Goal: Complete application form

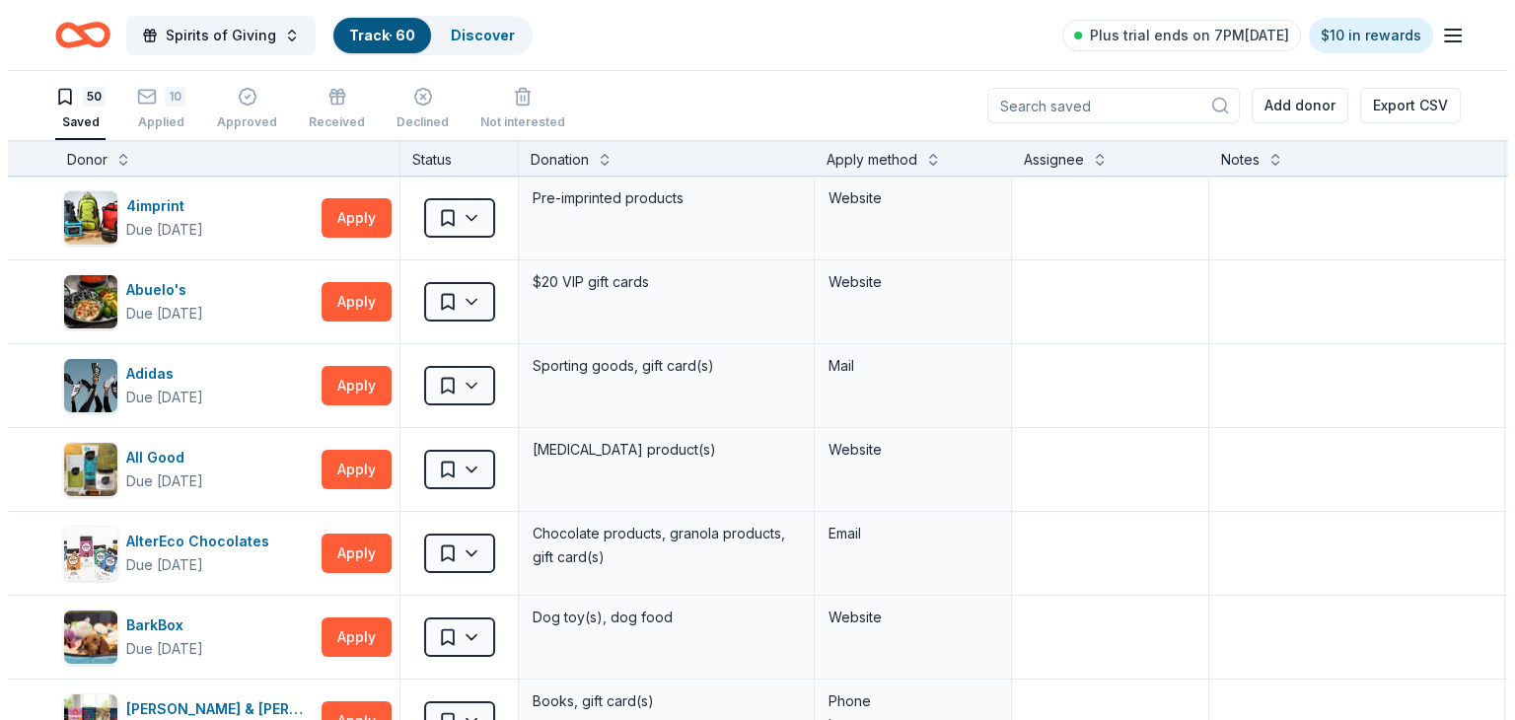
scroll to position [2263, 0]
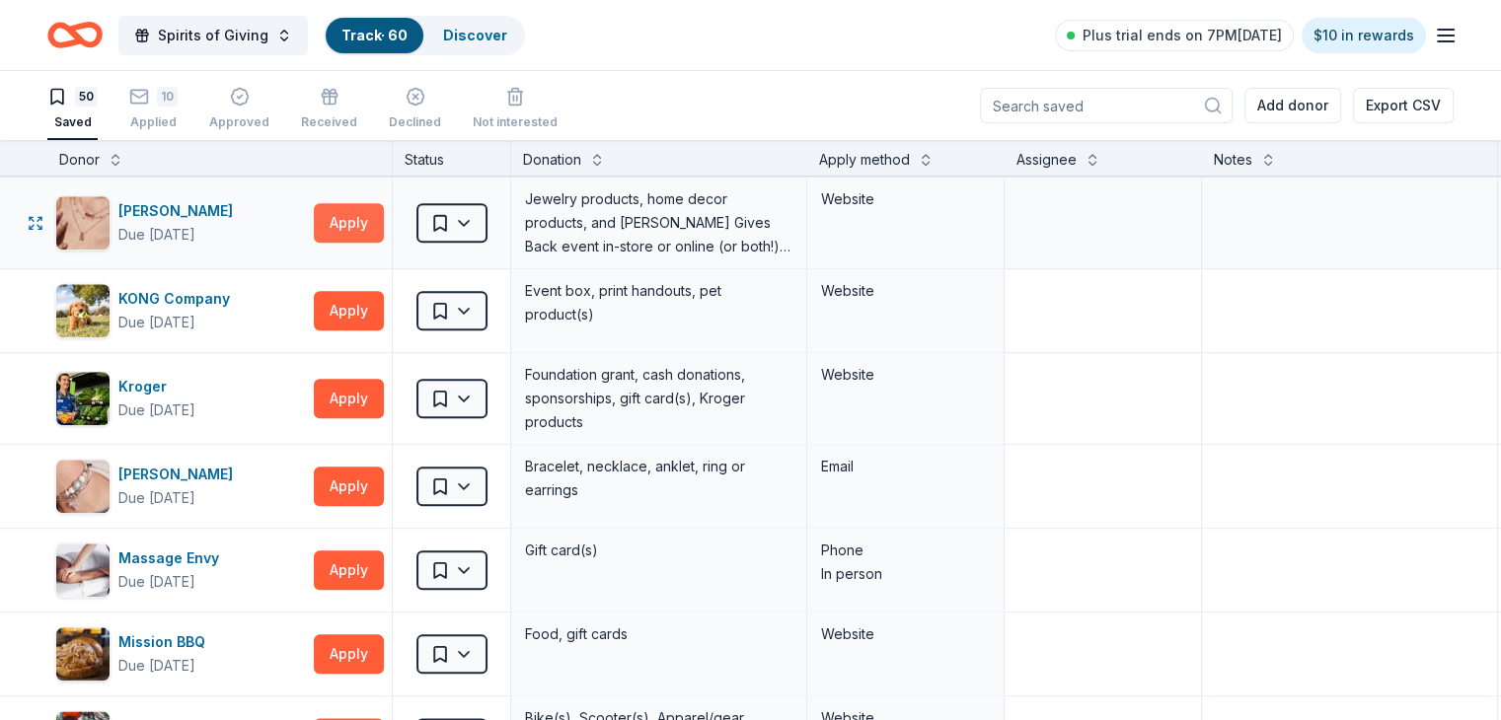
click at [384, 210] on button "Apply" at bounding box center [349, 222] width 70 height 39
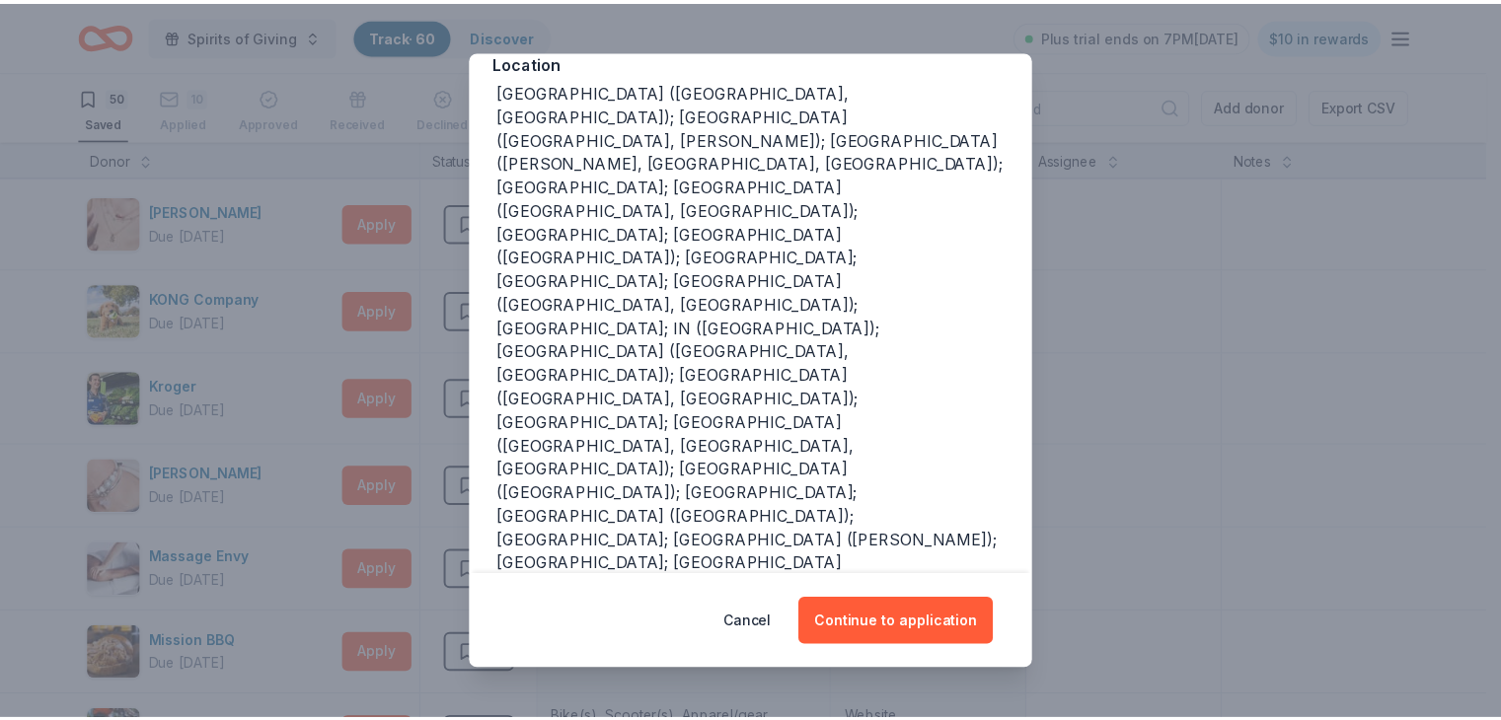
scroll to position [243, 0]
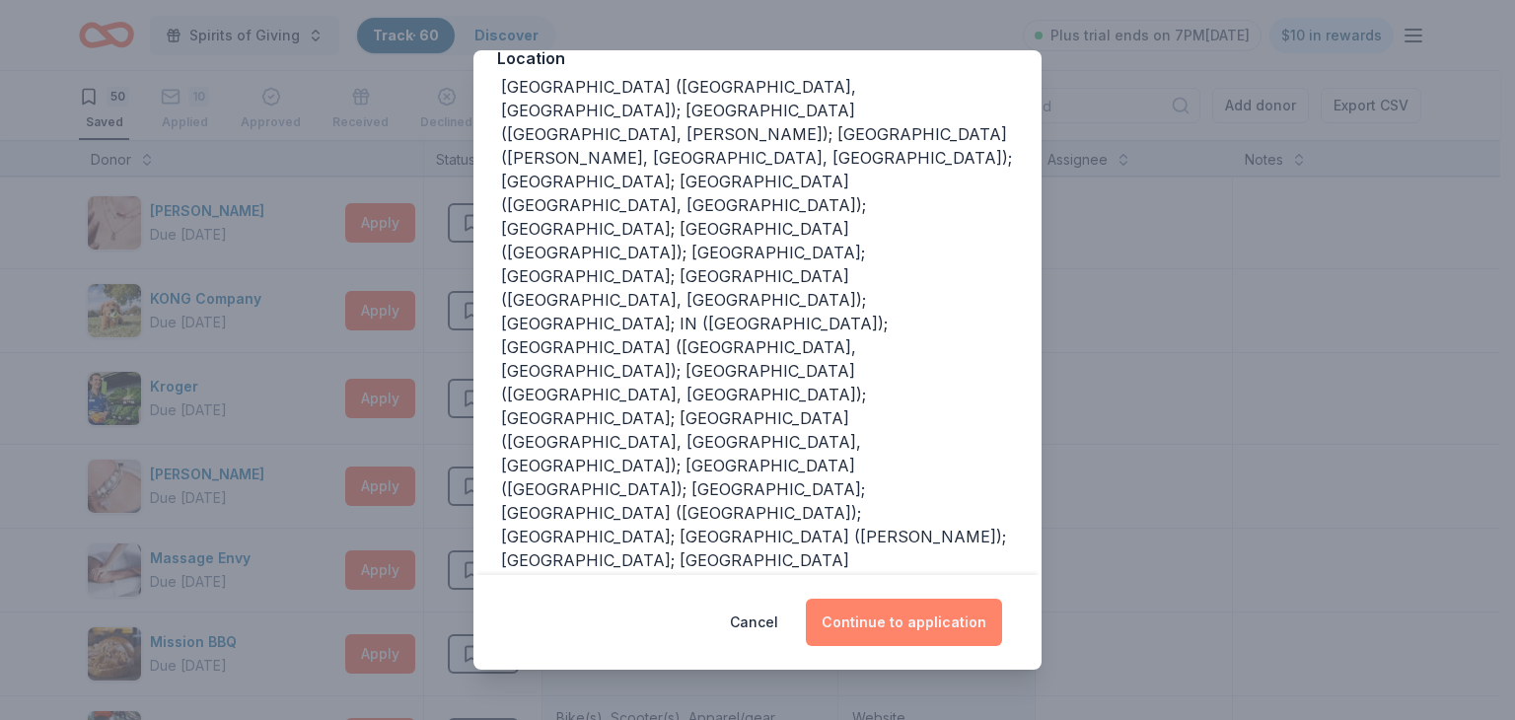
click at [926, 625] on button "Continue to application" at bounding box center [904, 622] width 196 height 47
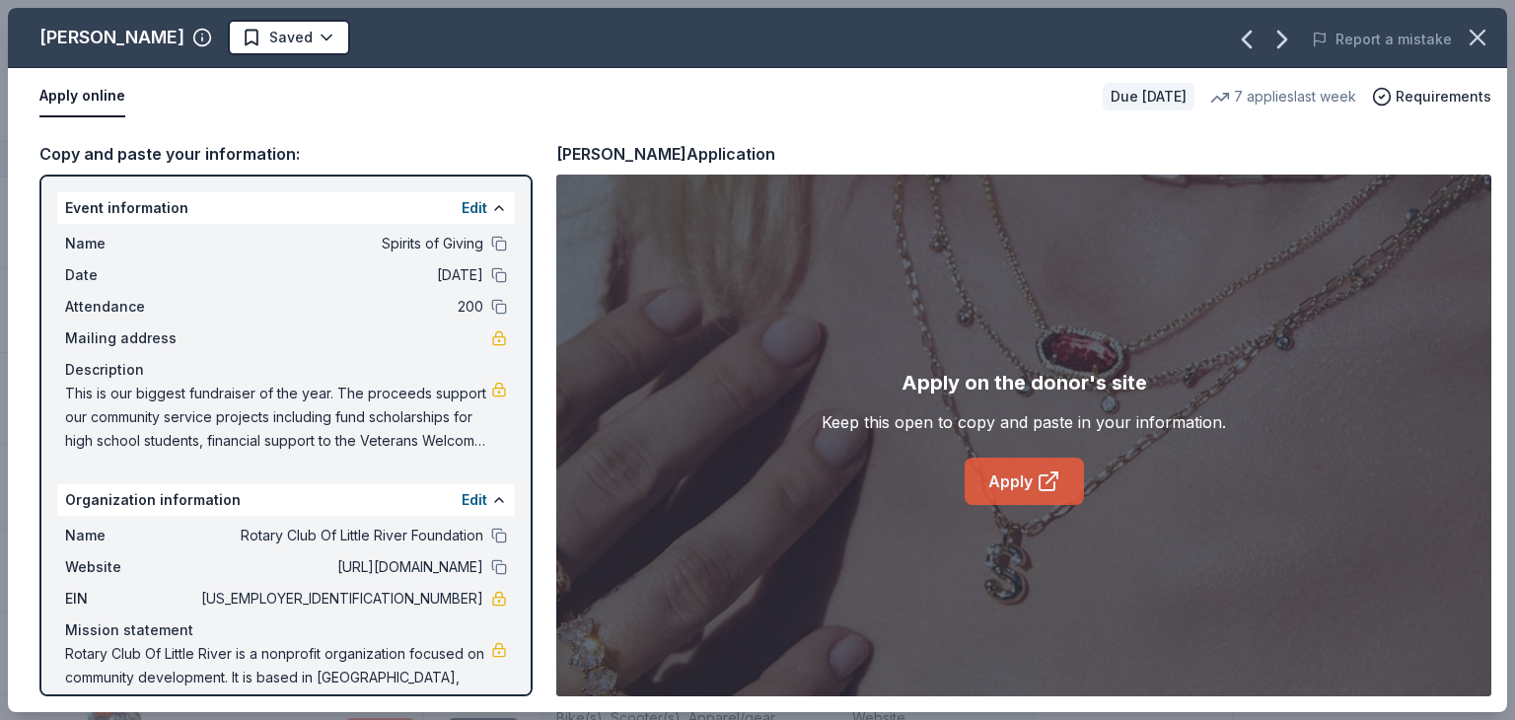
click at [1045, 479] on icon at bounding box center [1049, 482] width 24 height 24
click at [1472, 43] on icon "button" at bounding box center [1478, 38] width 14 height 14
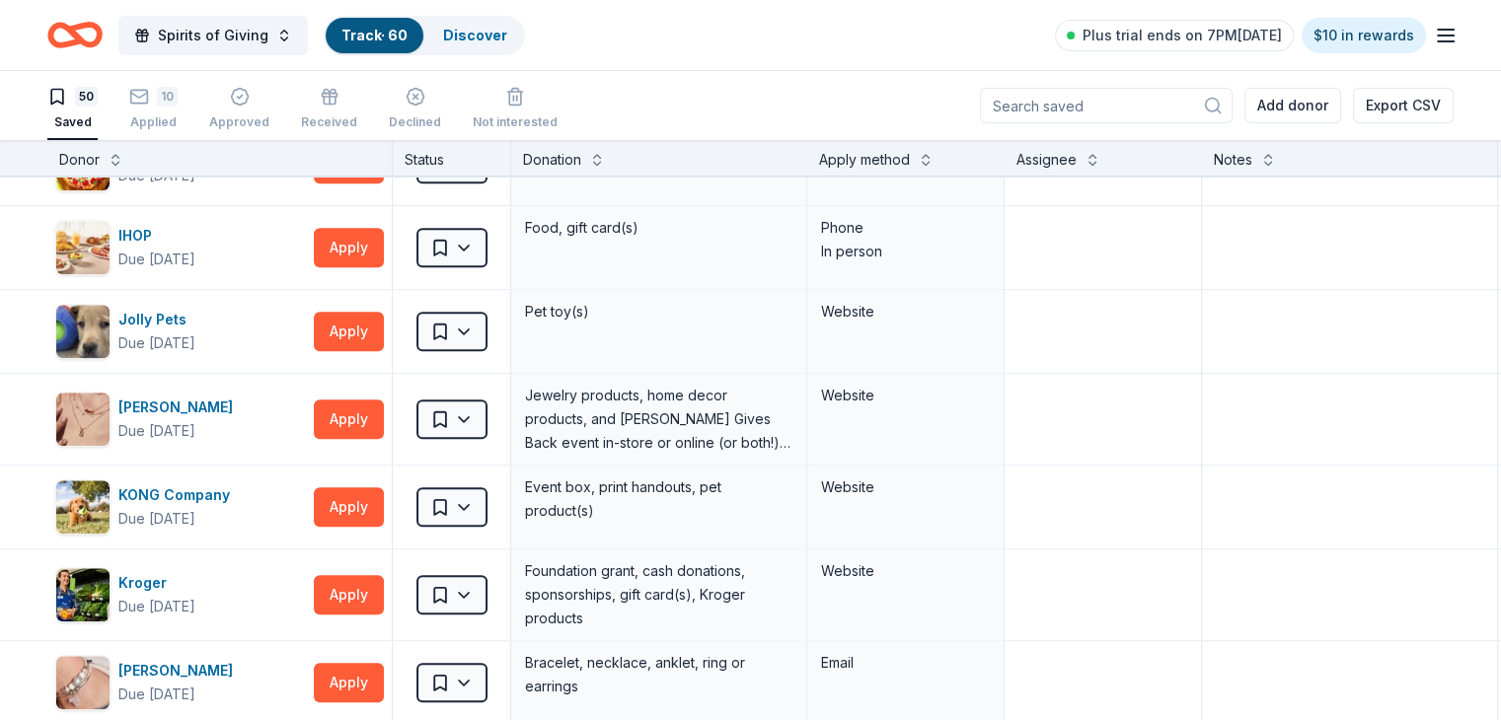
scroll to position [2066, 0]
click at [381, 323] on button "Apply" at bounding box center [349, 332] width 70 height 39
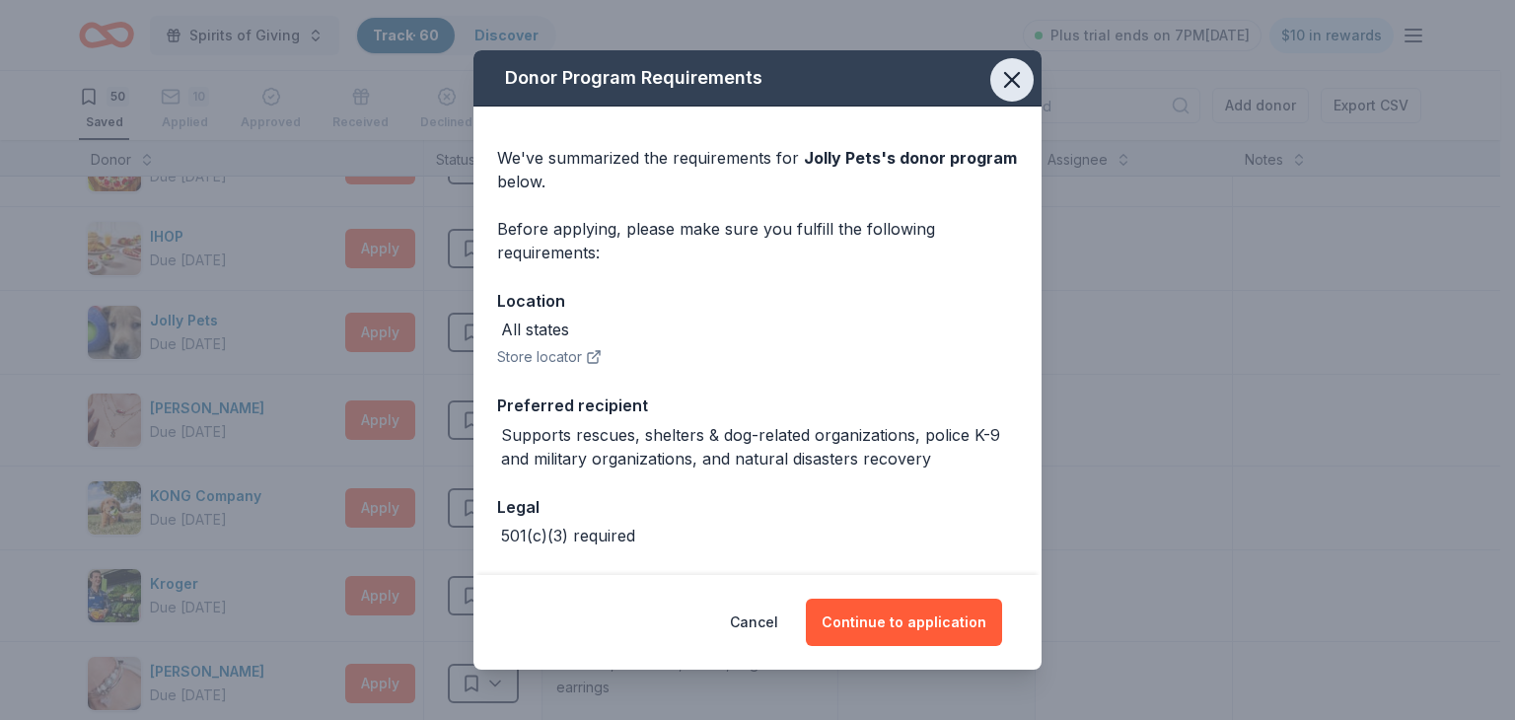
click at [1003, 80] on icon "button" at bounding box center [1012, 80] width 28 height 28
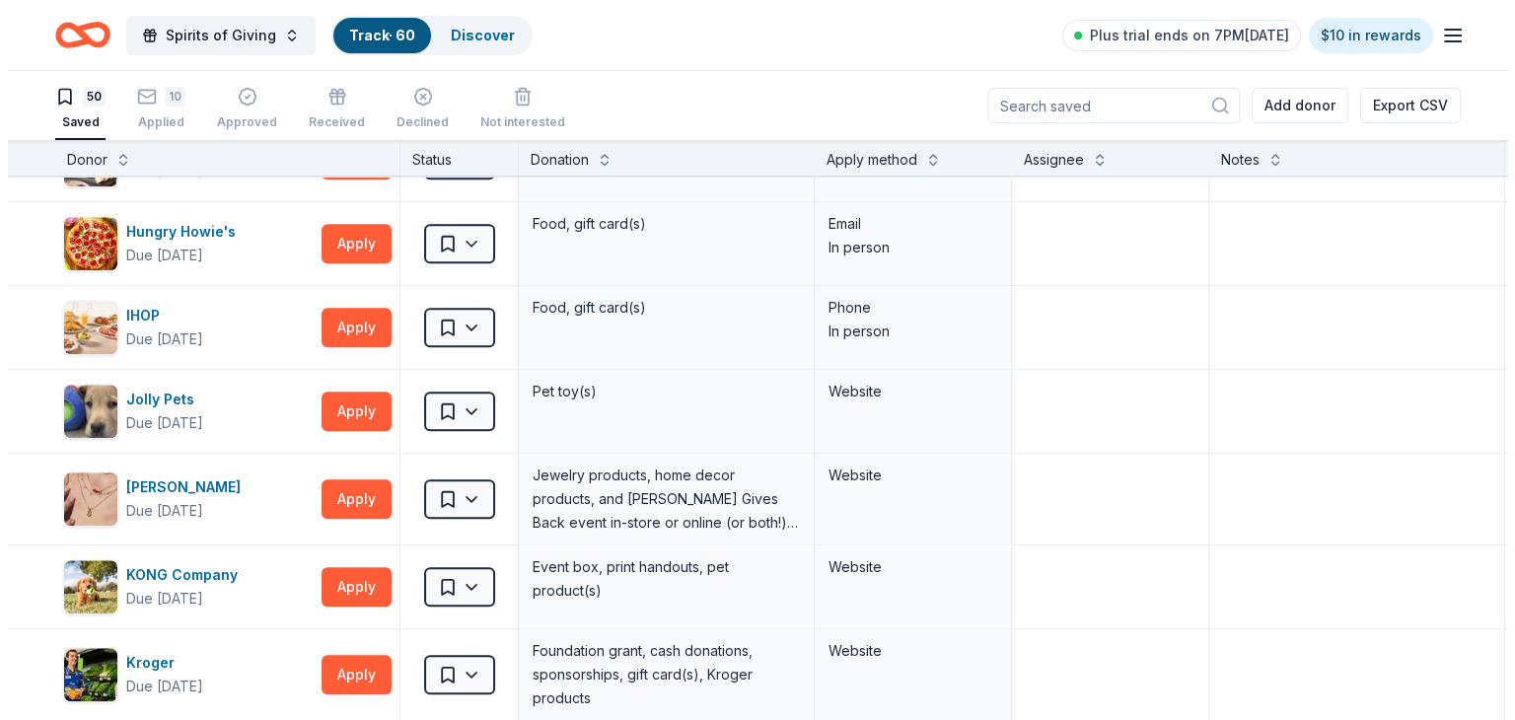
scroll to position [1948, 0]
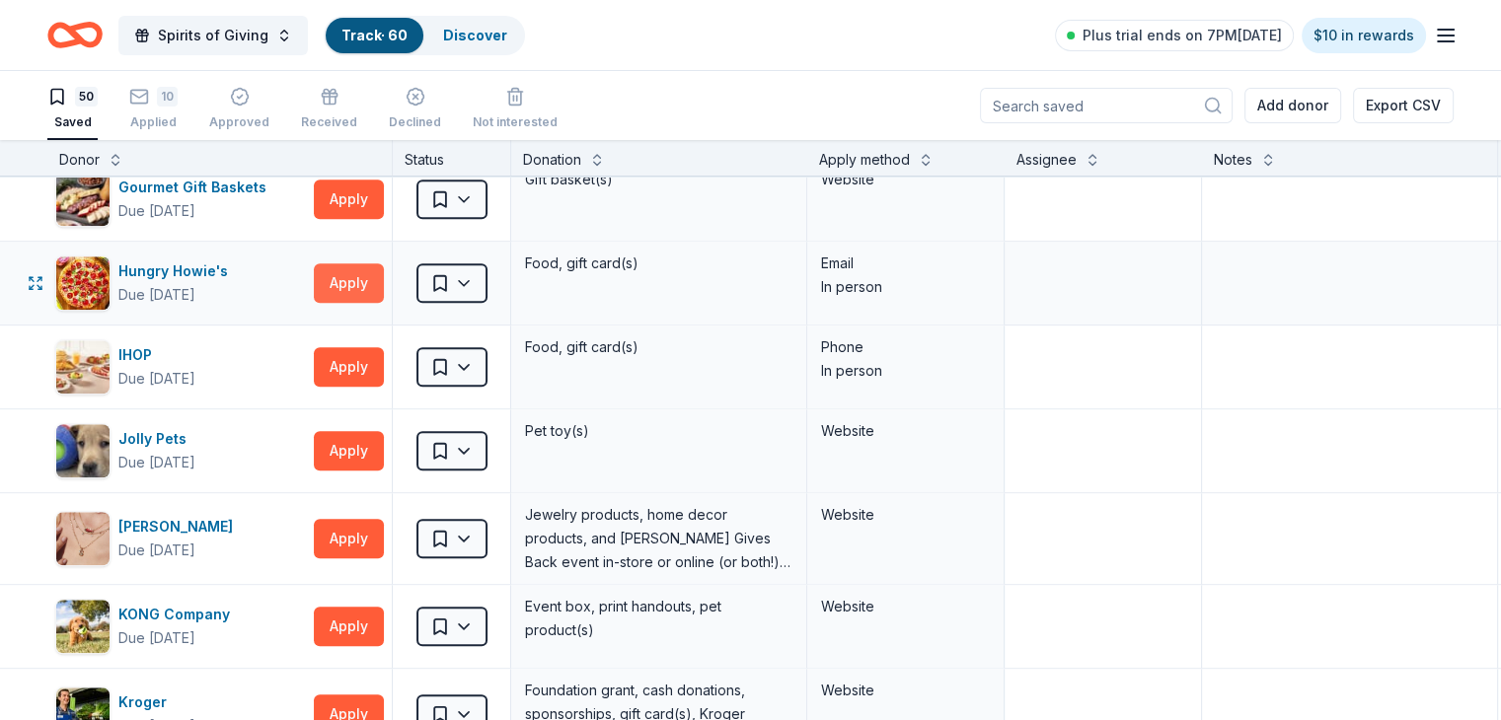
click at [384, 276] on button "Apply" at bounding box center [349, 282] width 70 height 39
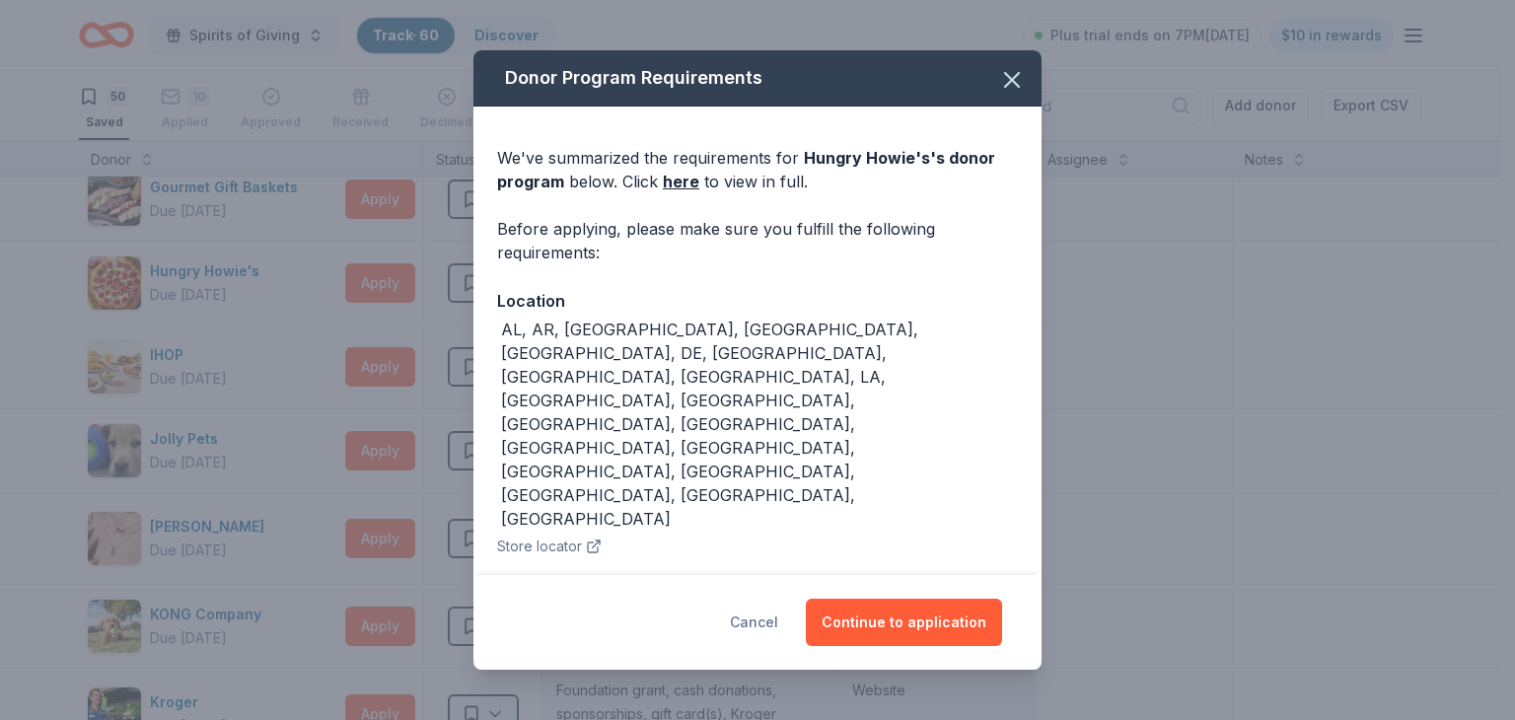
click at [773, 622] on button "Cancel" at bounding box center [754, 622] width 48 height 47
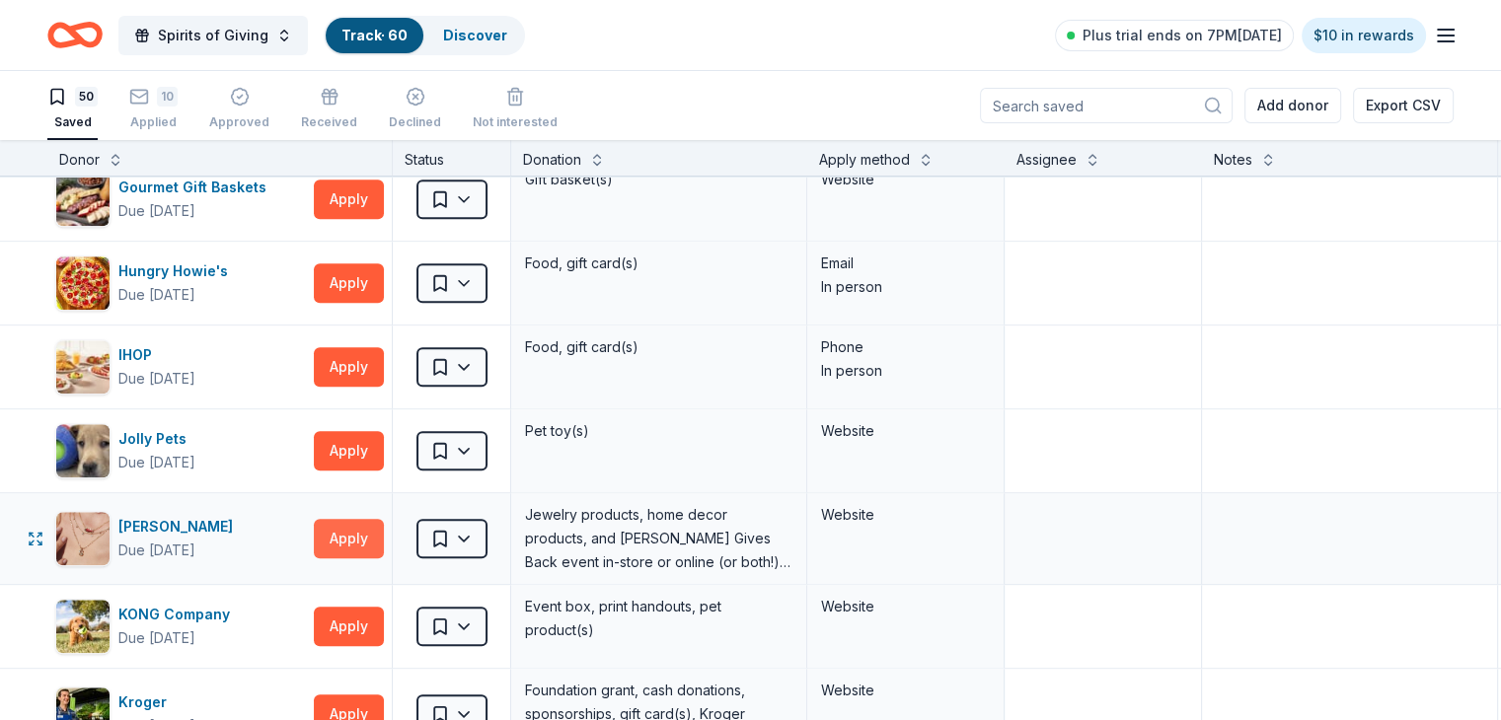
click at [368, 527] on button "Apply" at bounding box center [349, 538] width 70 height 39
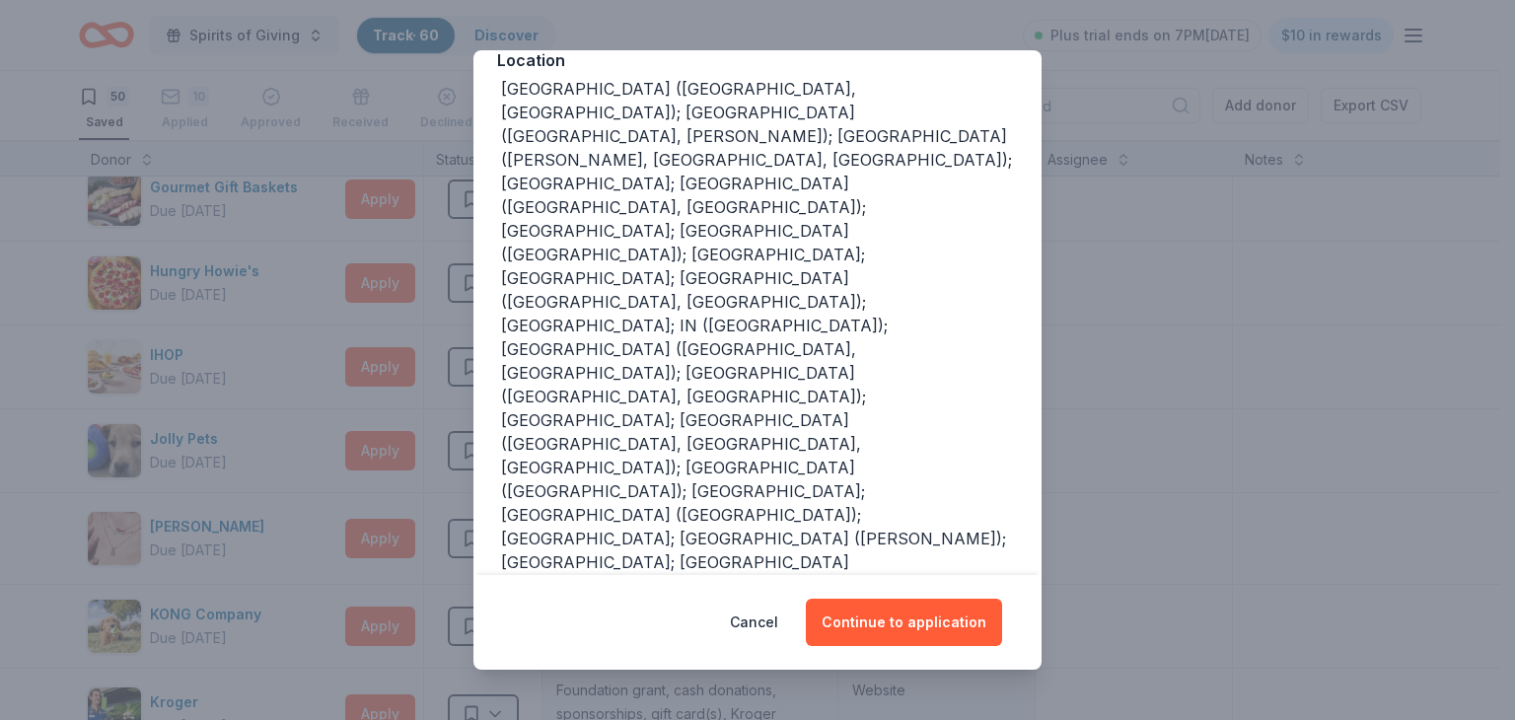
scroll to position [243, 0]
click at [773, 619] on button "Cancel" at bounding box center [754, 622] width 48 height 47
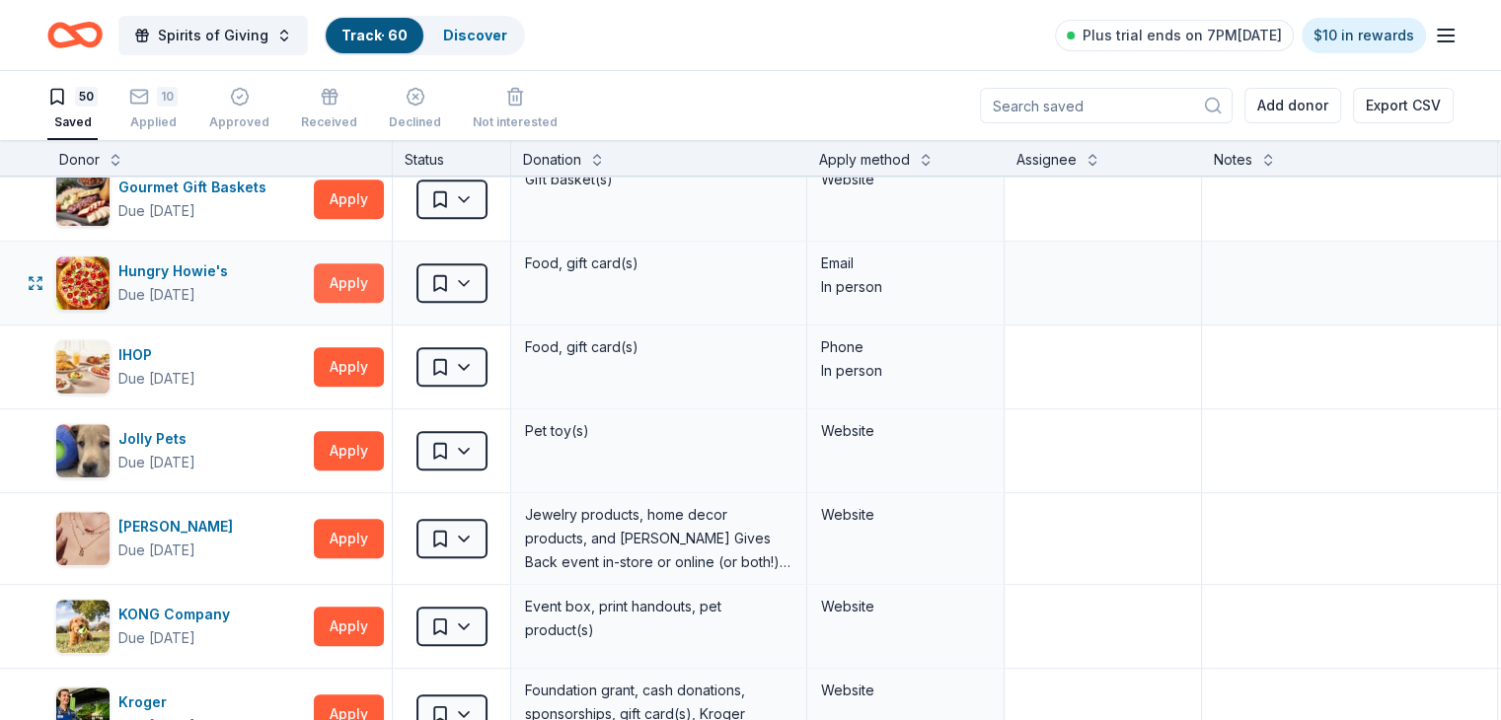
click at [384, 273] on button "Apply" at bounding box center [349, 282] width 70 height 39
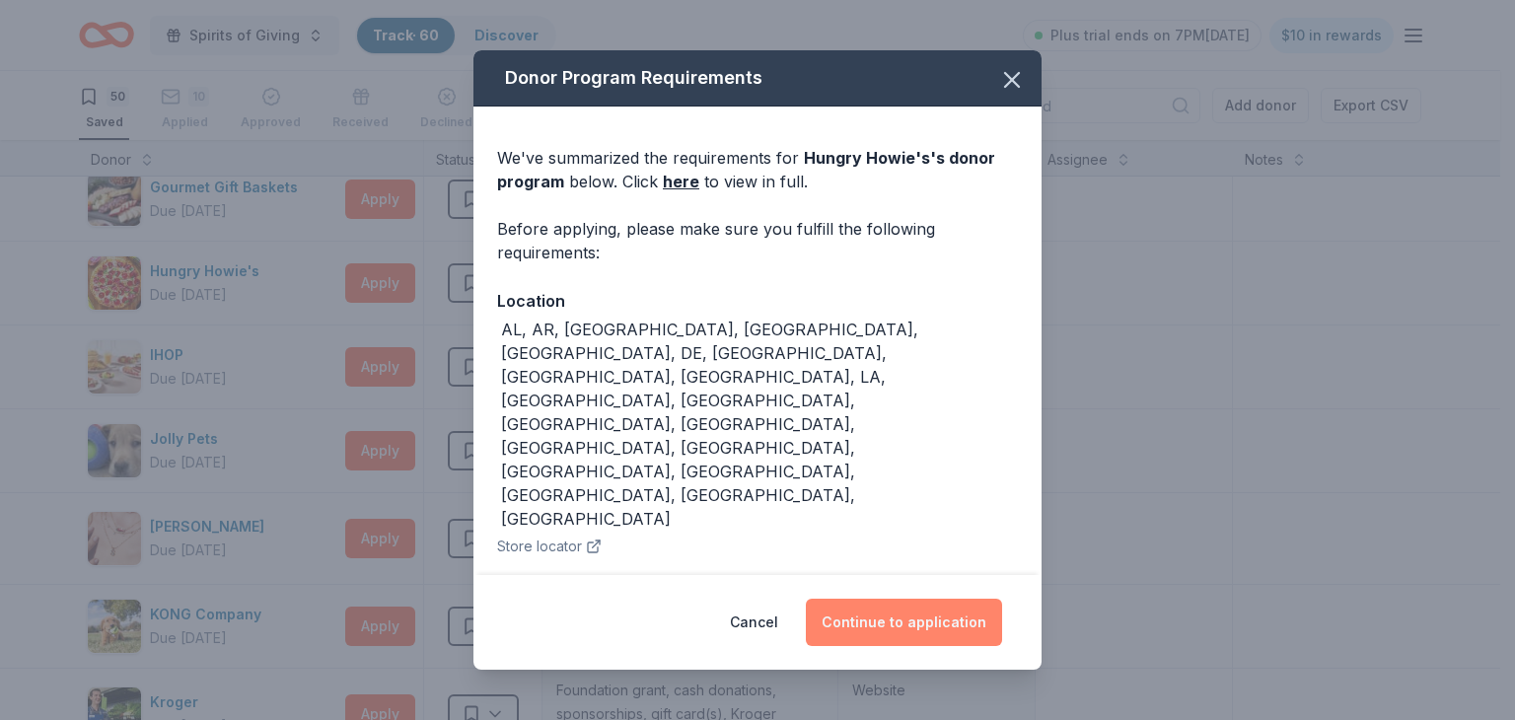
click at [927, 620] on button "Continue to application" at bounding box center [904, 622] width 196 height 47
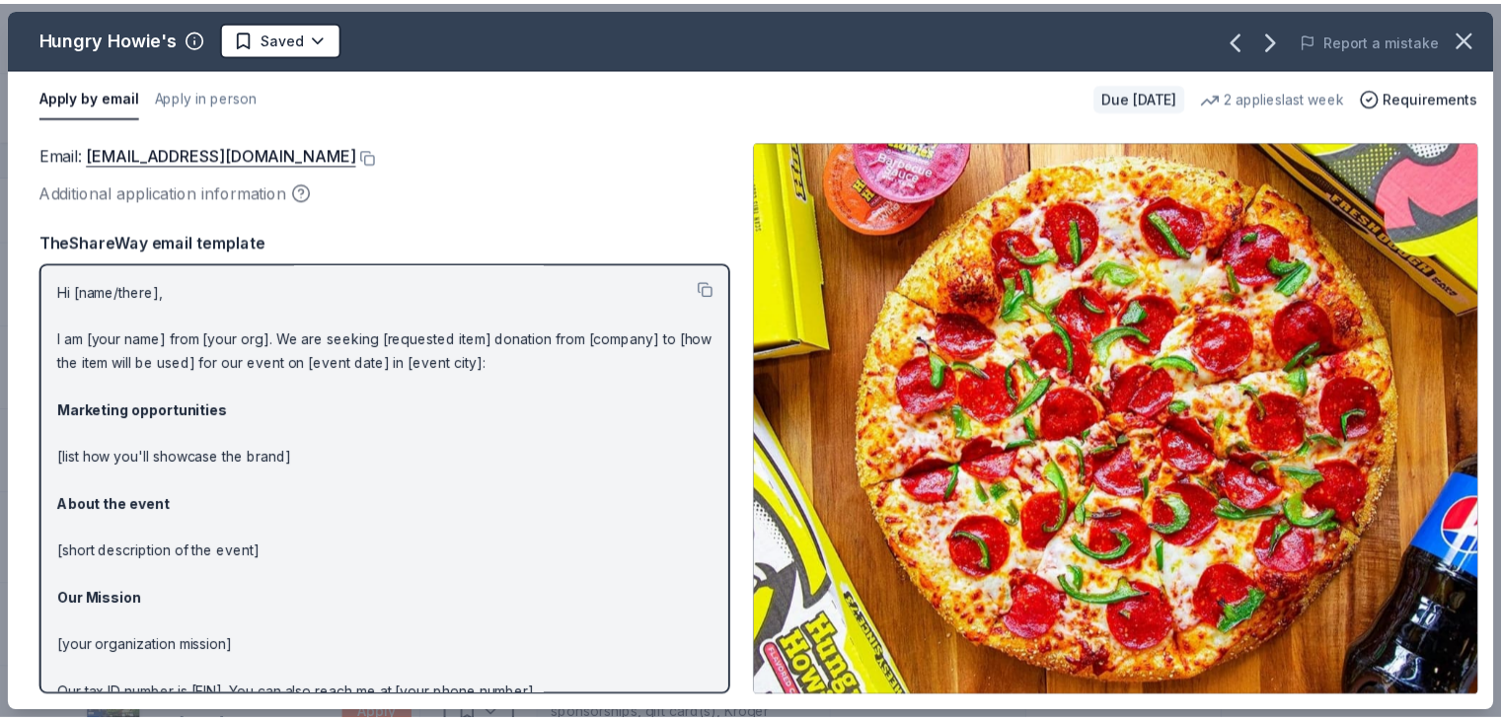
scroll to position [98, 0]
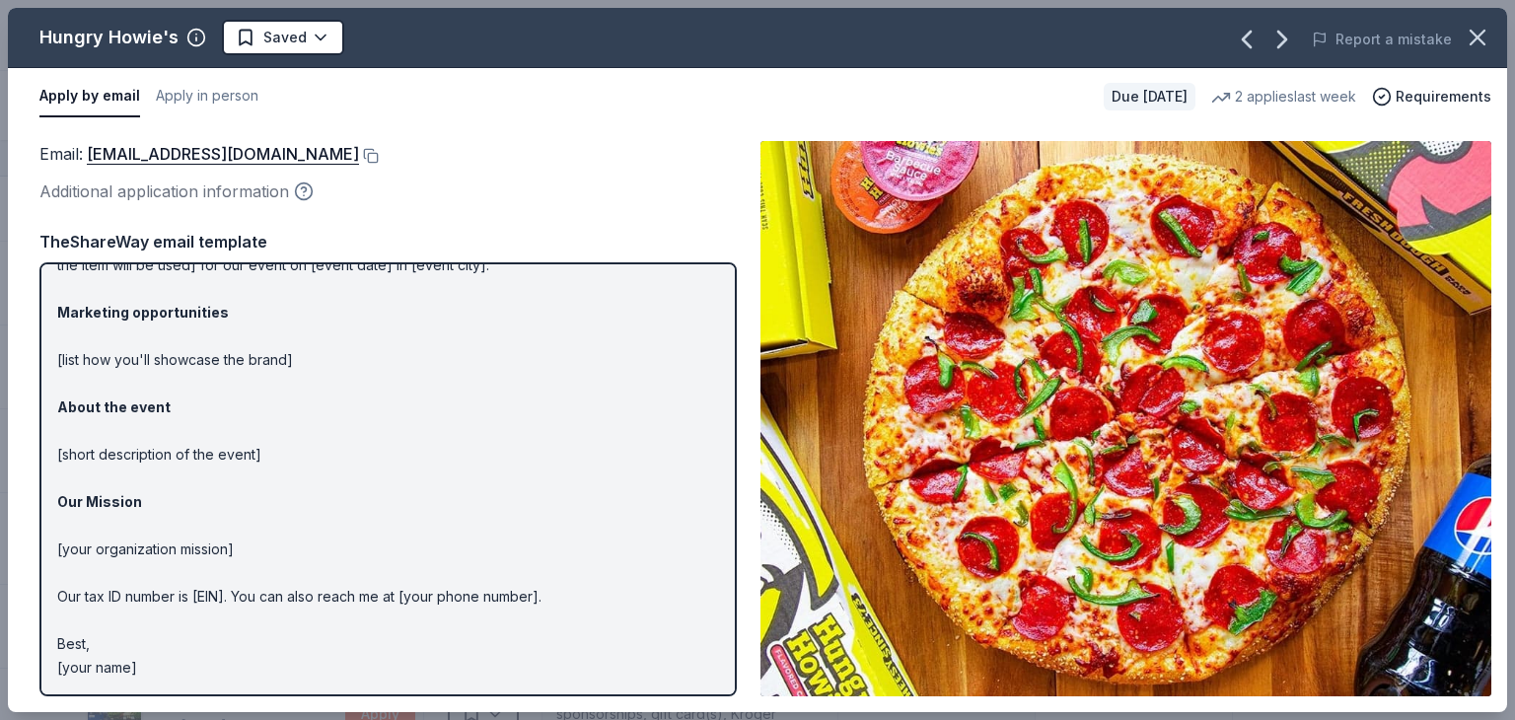
click at [305, 190] on icon "button" at bounding box center [304, 189] width 5 height 5
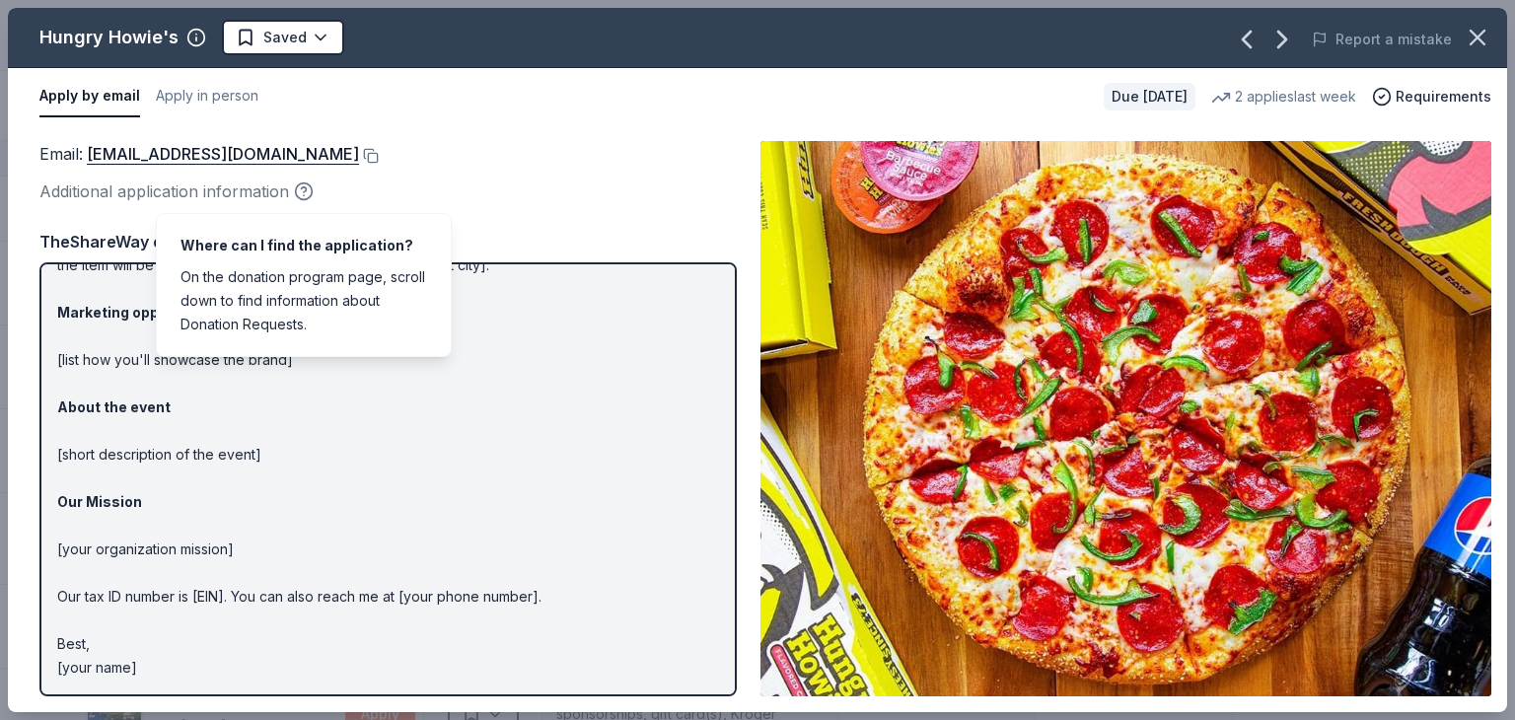
click at [305, 190] on icon "button" at bounding box center [304, 189] width 5 height 5
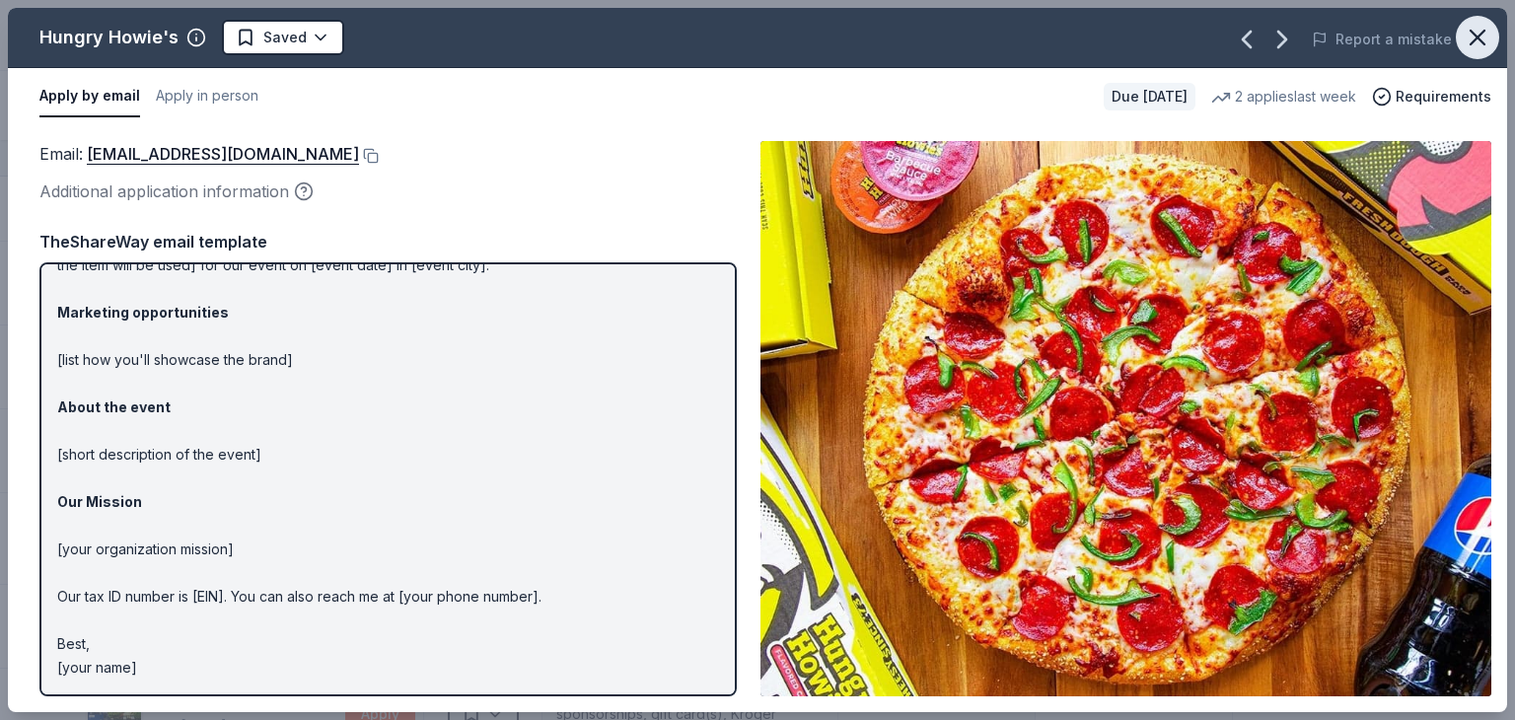
click at [1483, 41] on icon "button" at bounding box center [1478, 38] width 14 height 14
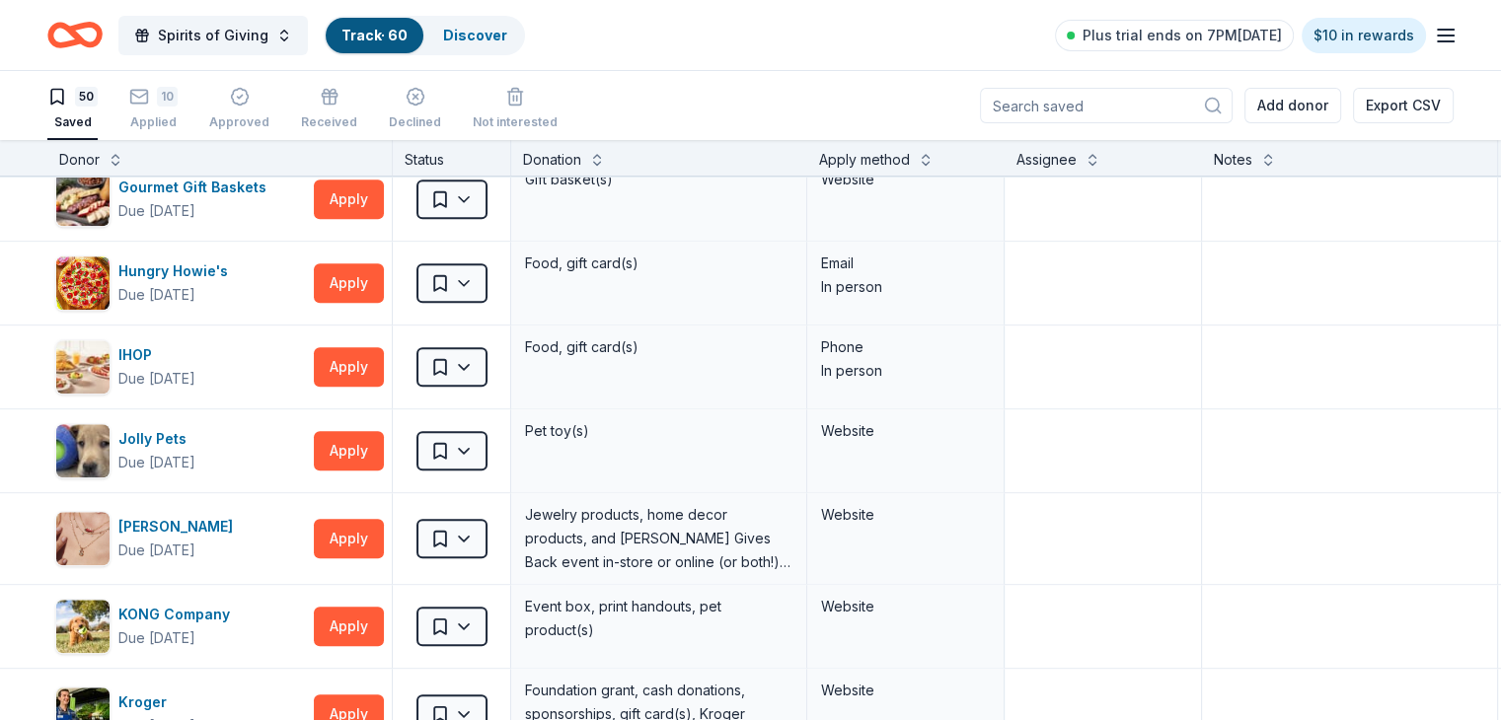
scroll to position [1908, 0]
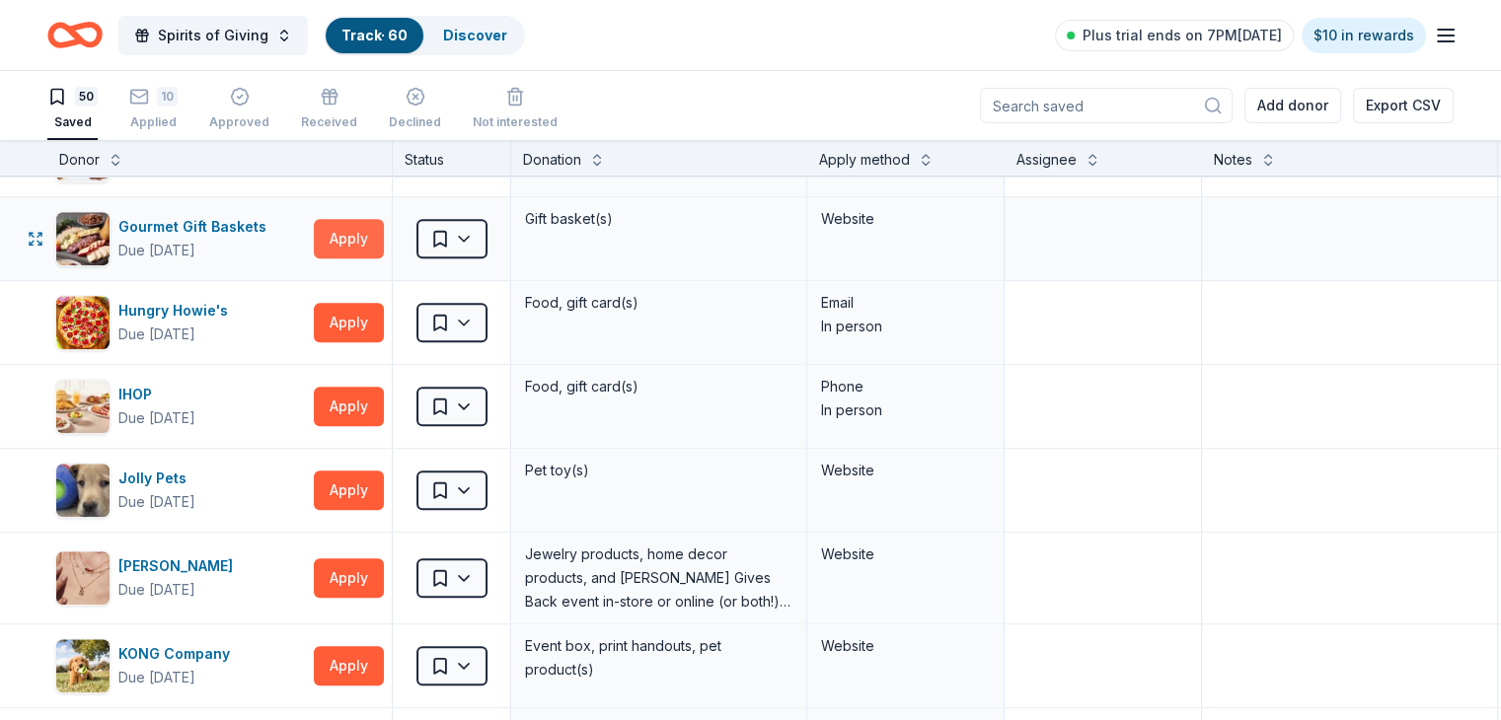
click at [380, 228] on button "Apply" at bounding box center [349, 238] width 70 height 39
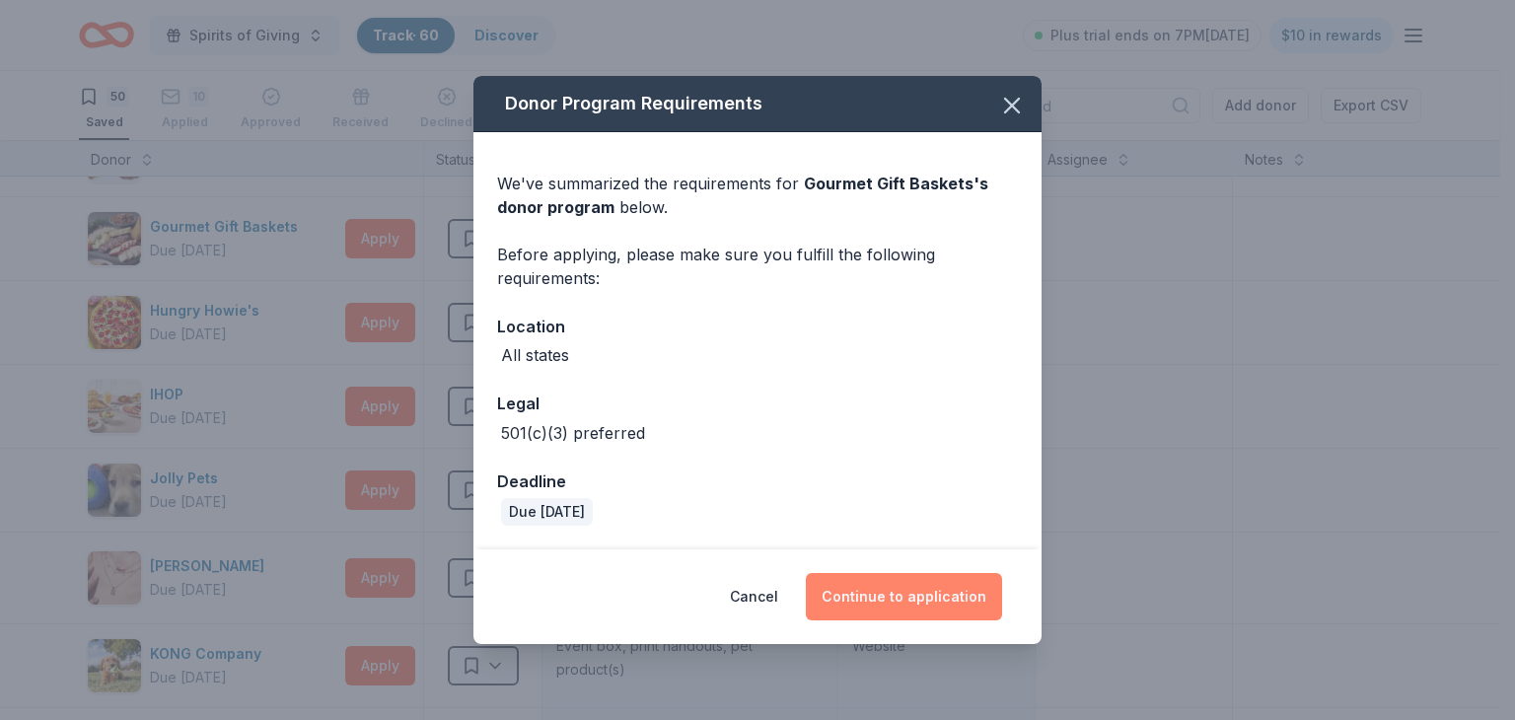
click at [912, 593] on button "Continue to application" at bounding box center [904, 596] width 196 height 47
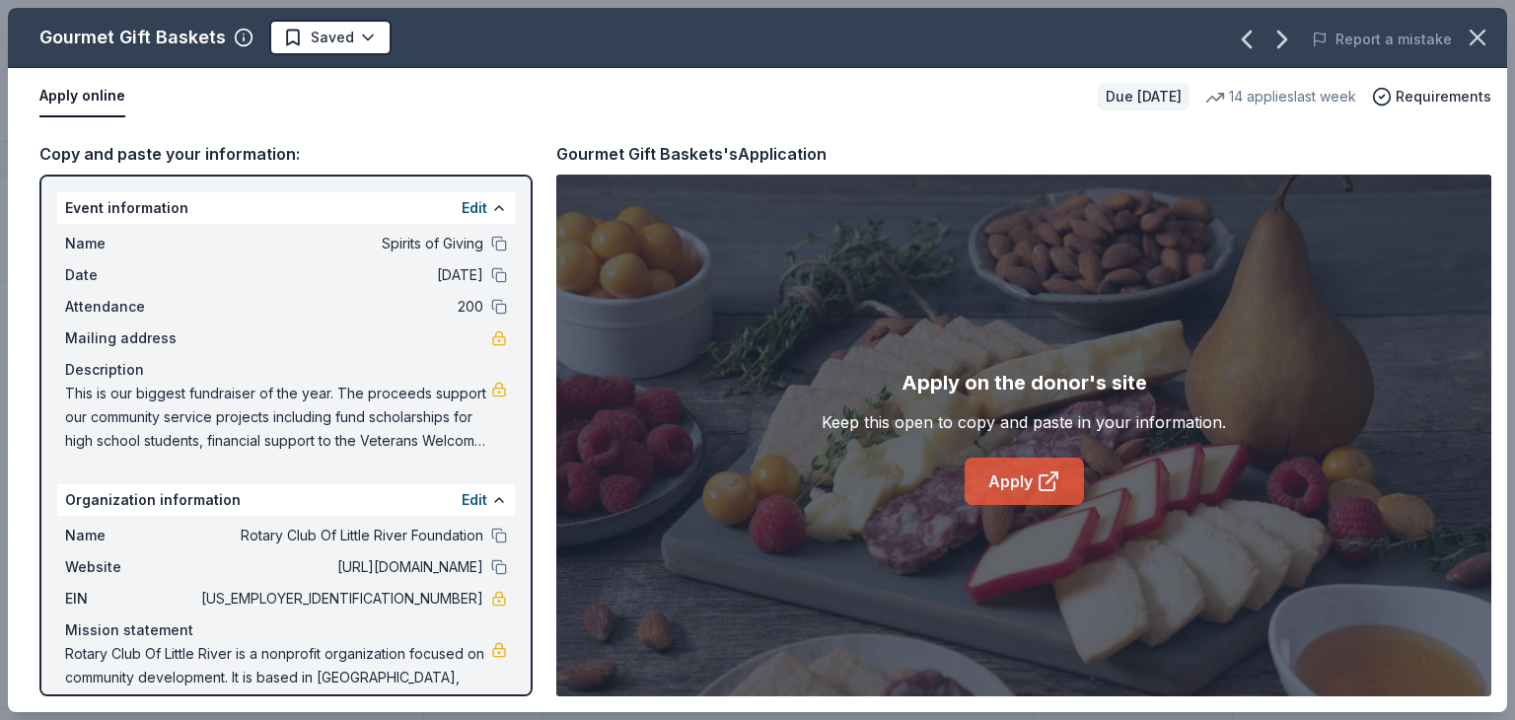
click at [1037, 474] on icon at bounding box center [1049, 482] width 24 height 24
click at [1480, 36] on icon "button" at bounding box center [1478, 38] width 14 height 14
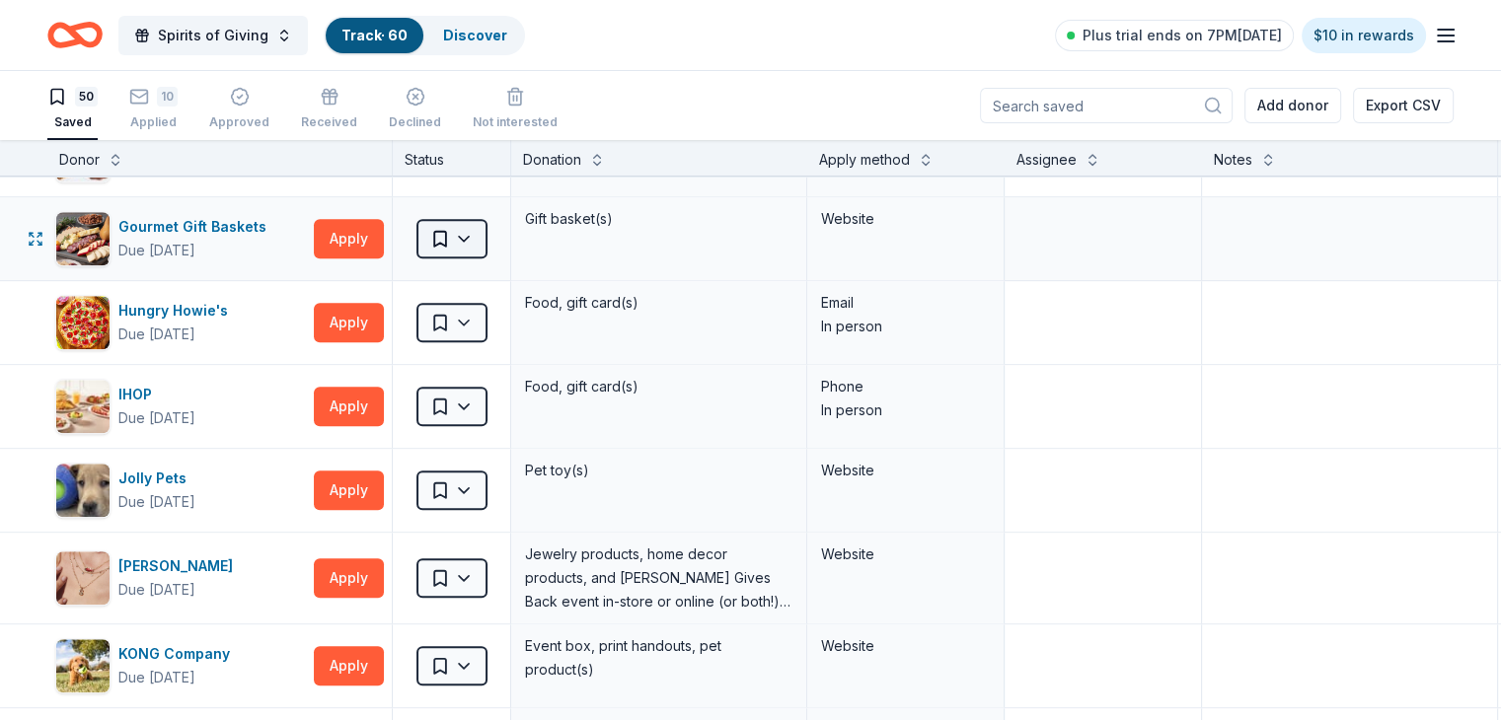
click at [497, 232] on html "Spirits of Giving Track · 60 Discover Plus trial ends on 7PM[DATE] $10 in rewar…" at bounding box center [750, 360] width 1501 height 720
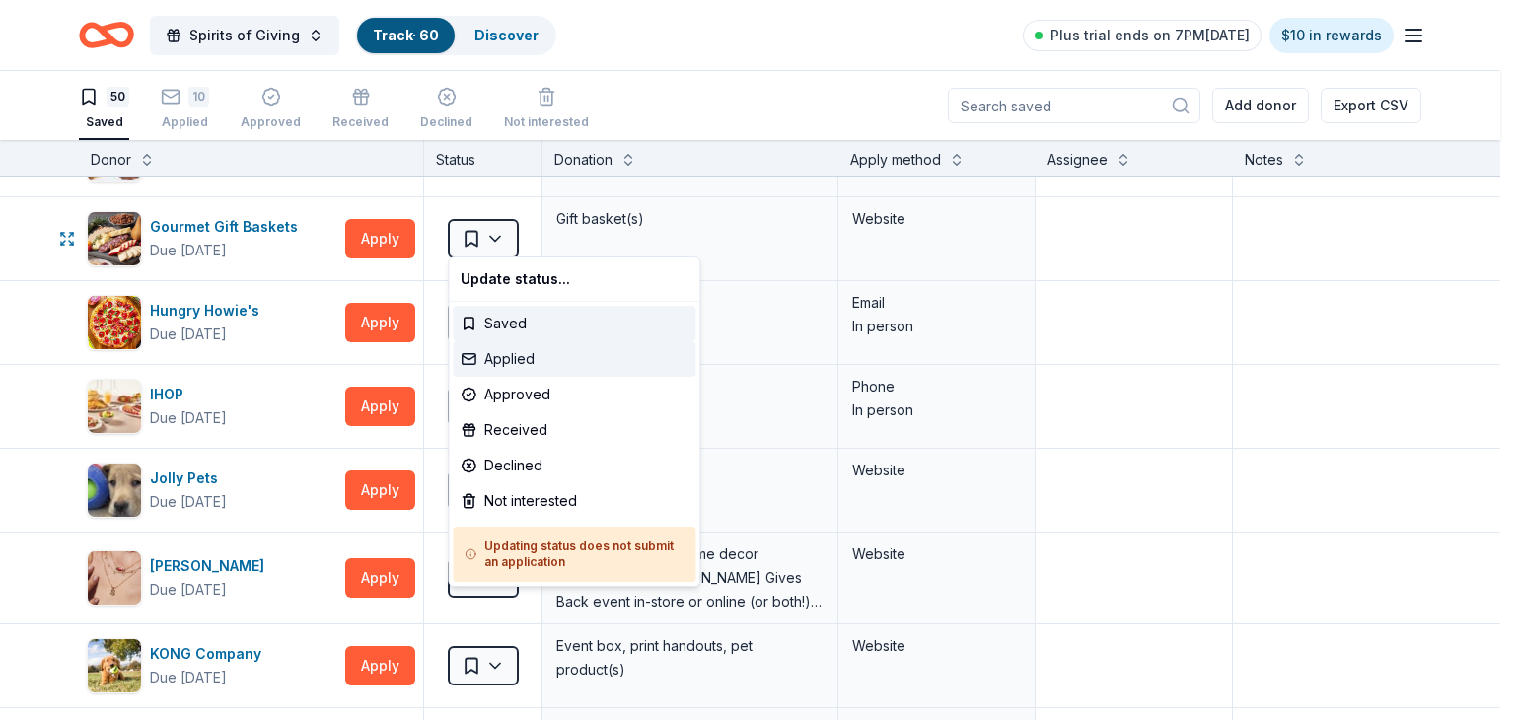
click at [529, 360] on div "Applied" at bounding box center [574, 359] width 243 height 36
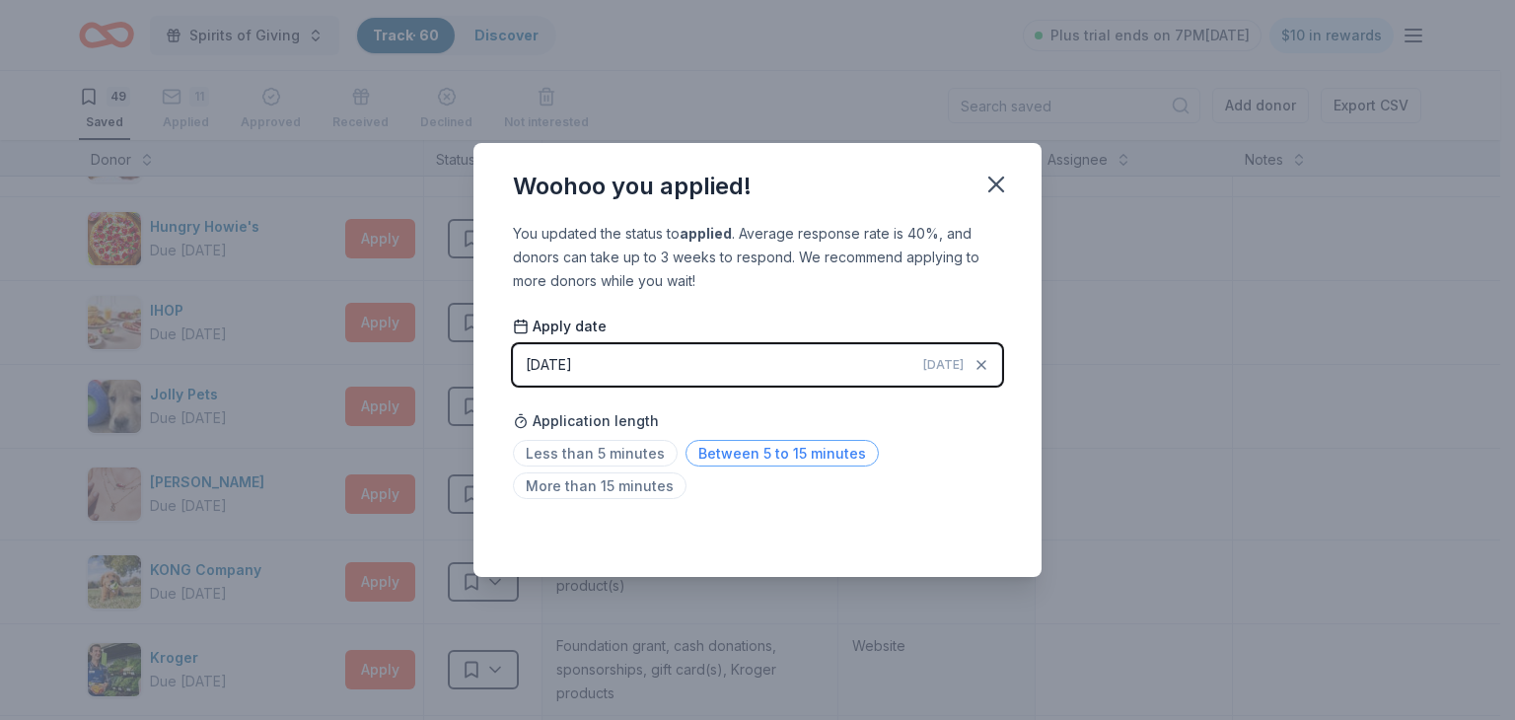
click at [797, 452] on span "Between 5 to 15 minutes" at bounding box center [782, 453] width 193 height 27
click at [991, 185] on icon "button" at bounding box center [997, 185] width 28 height 28
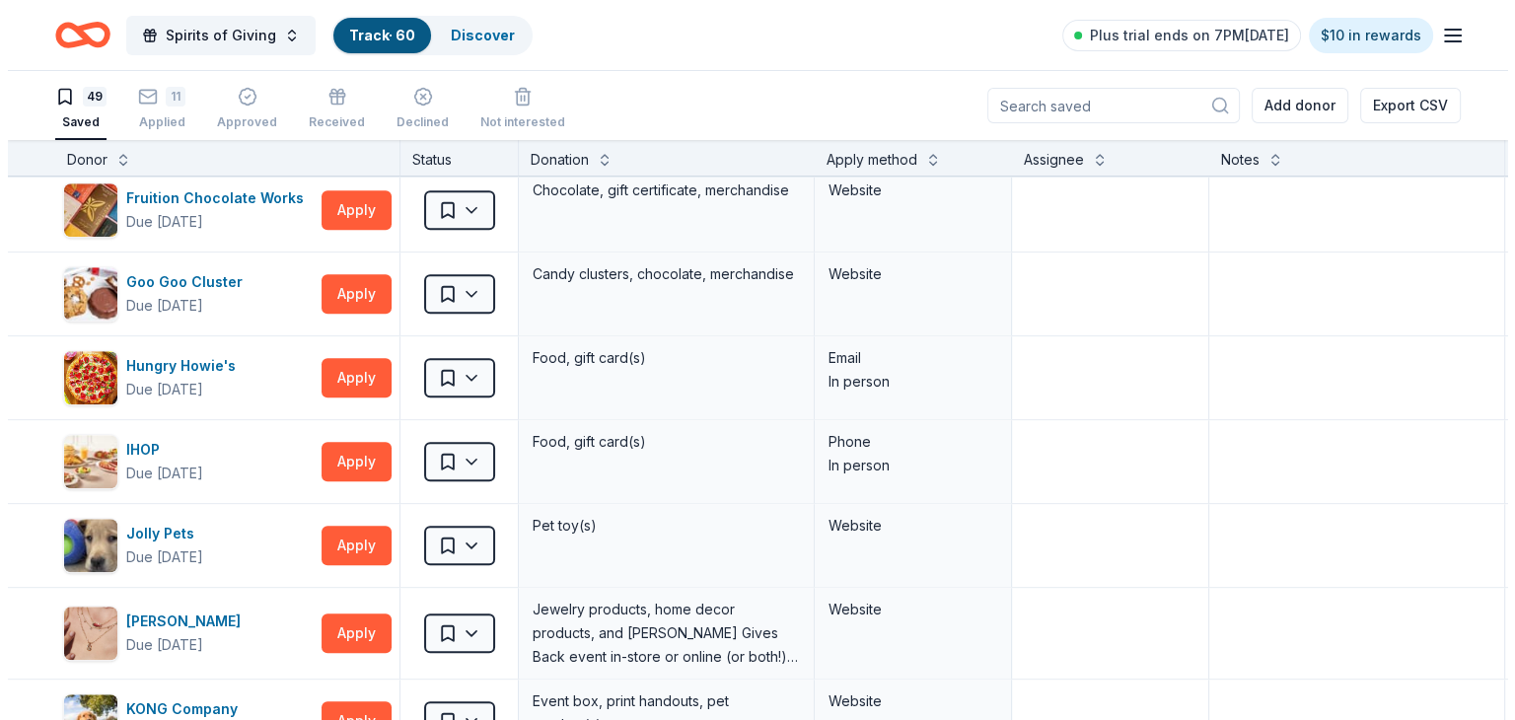
scroll to position [1750, 0]
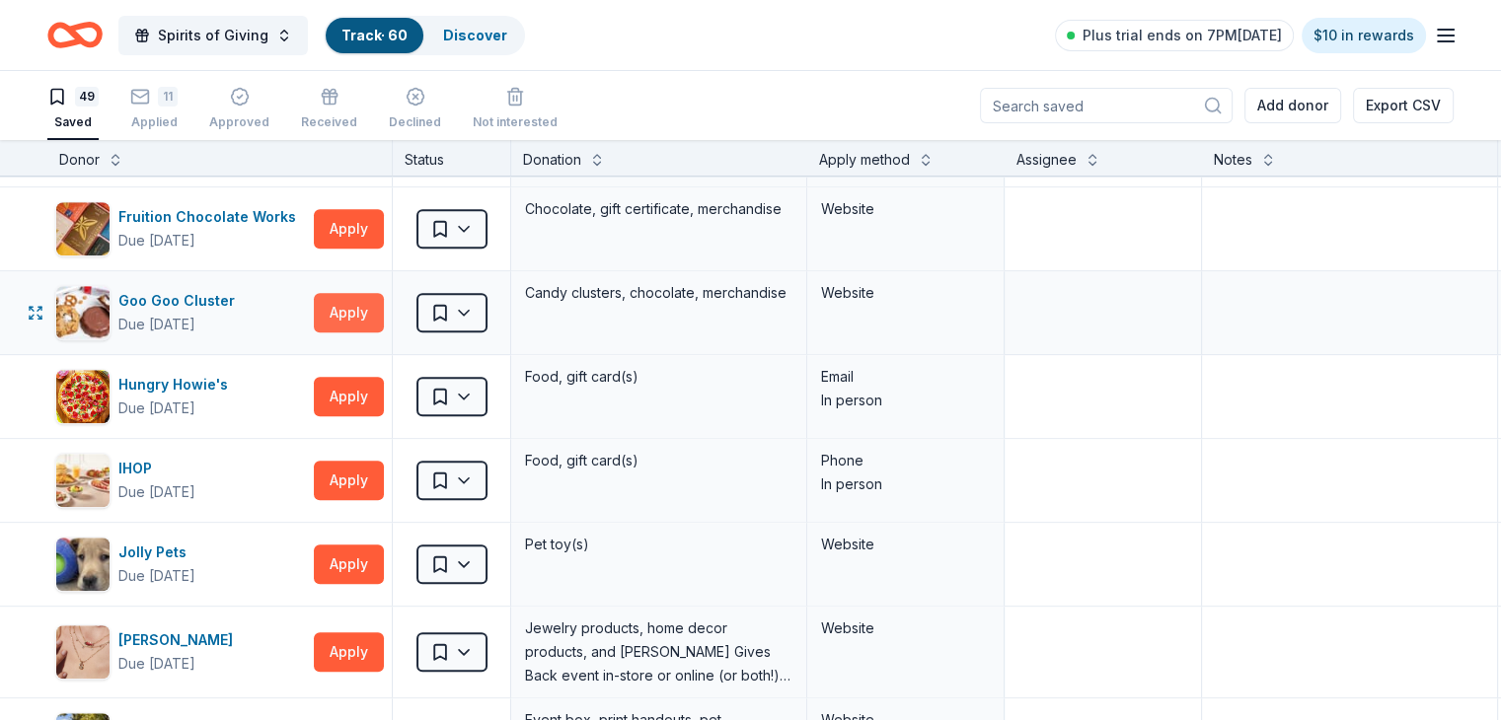
click at [373, 305] on button "Apply" at bounding box center [349, 312] width 70 height 39
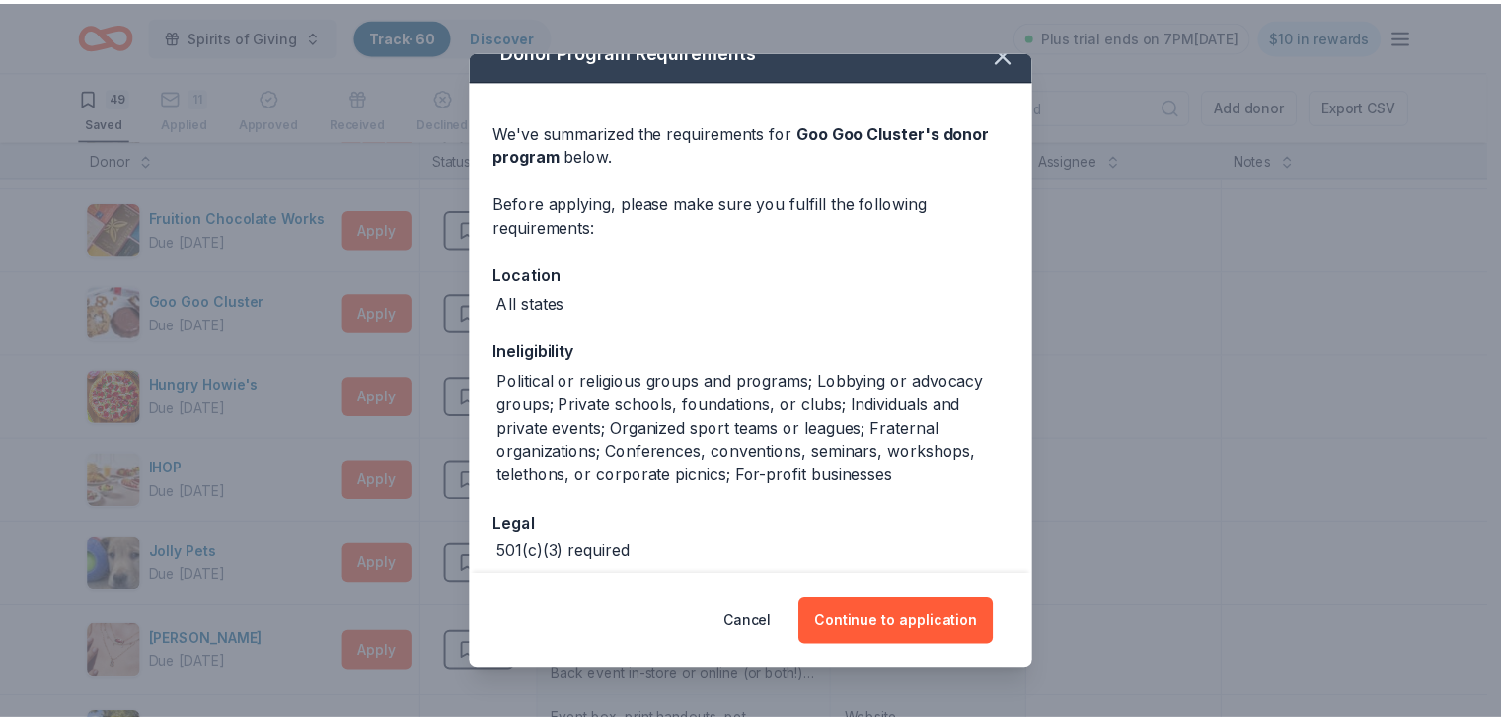
scroll to position [0, 0]
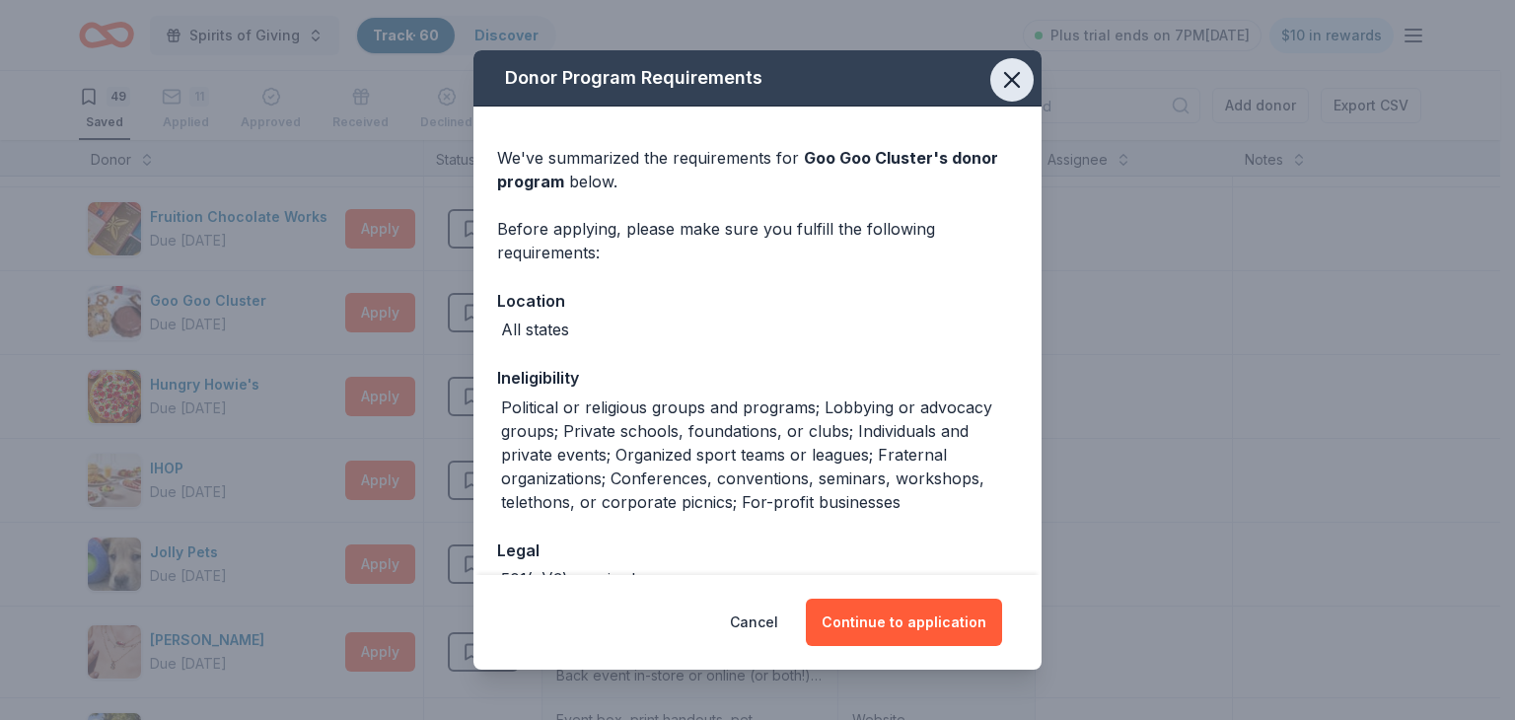
click at [1001, 77] on icon "button" at bounding box center [1012, 80] width 28 height 28
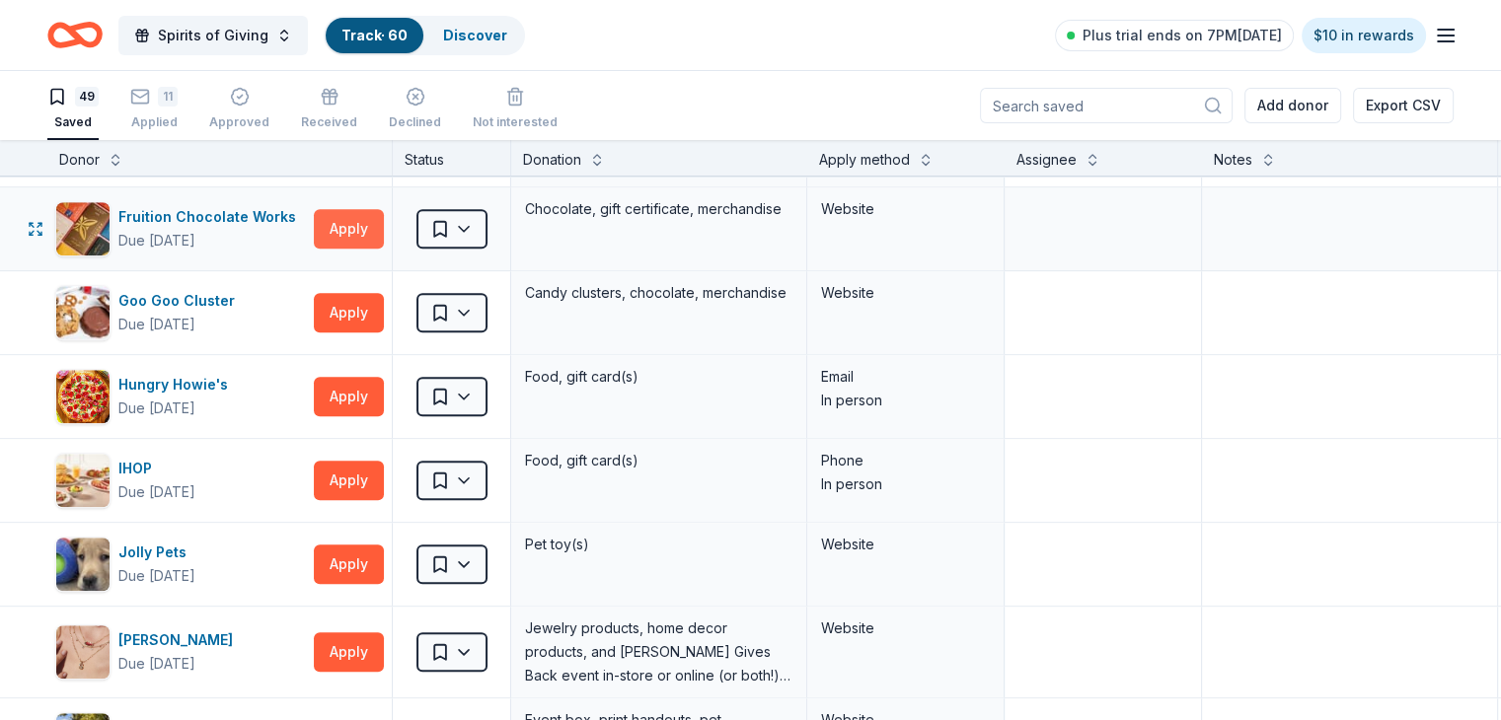
click at [375, 218] on button "Apply" at bounding box center [349, 228] width 70 height 39
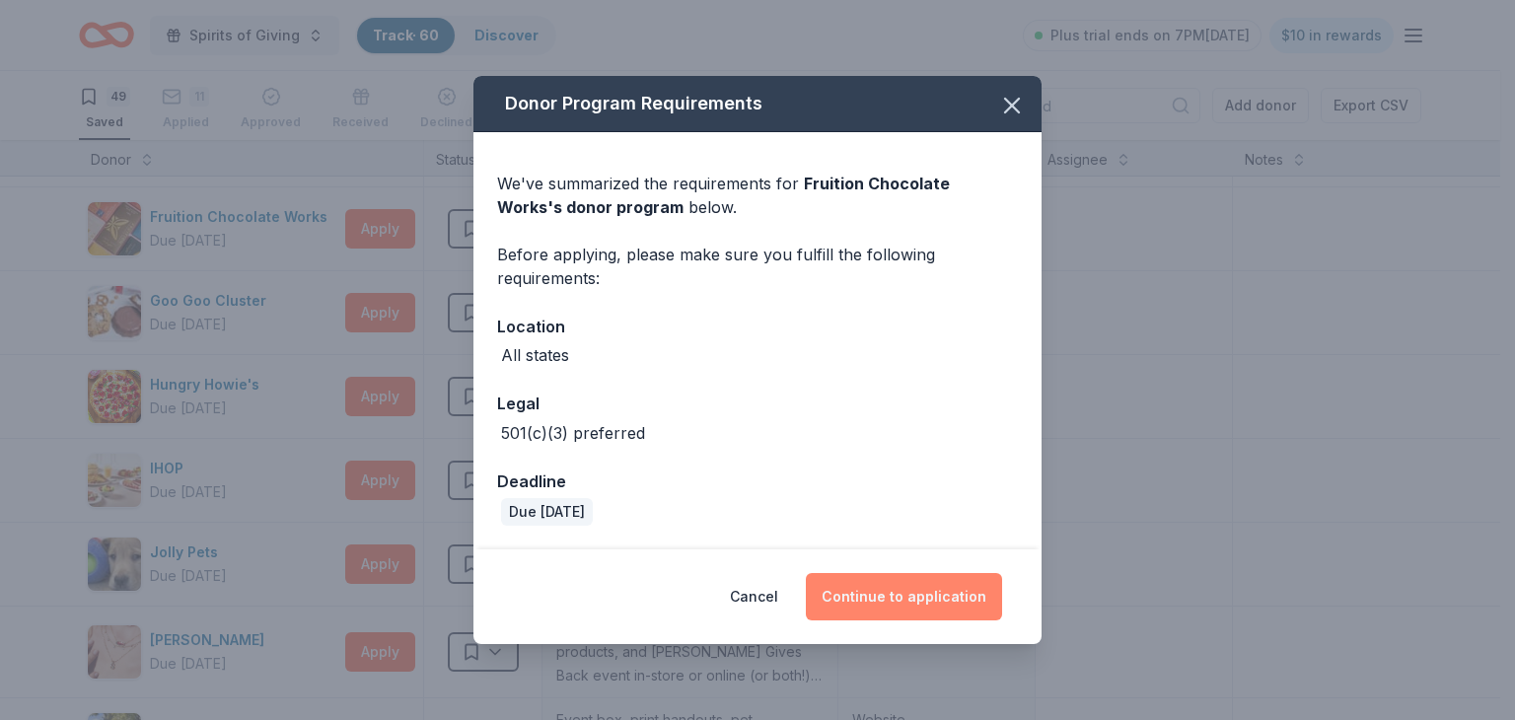
click at [923, 593] on button "Continue to application" at bounding box center [904, 596] width 196 height 47
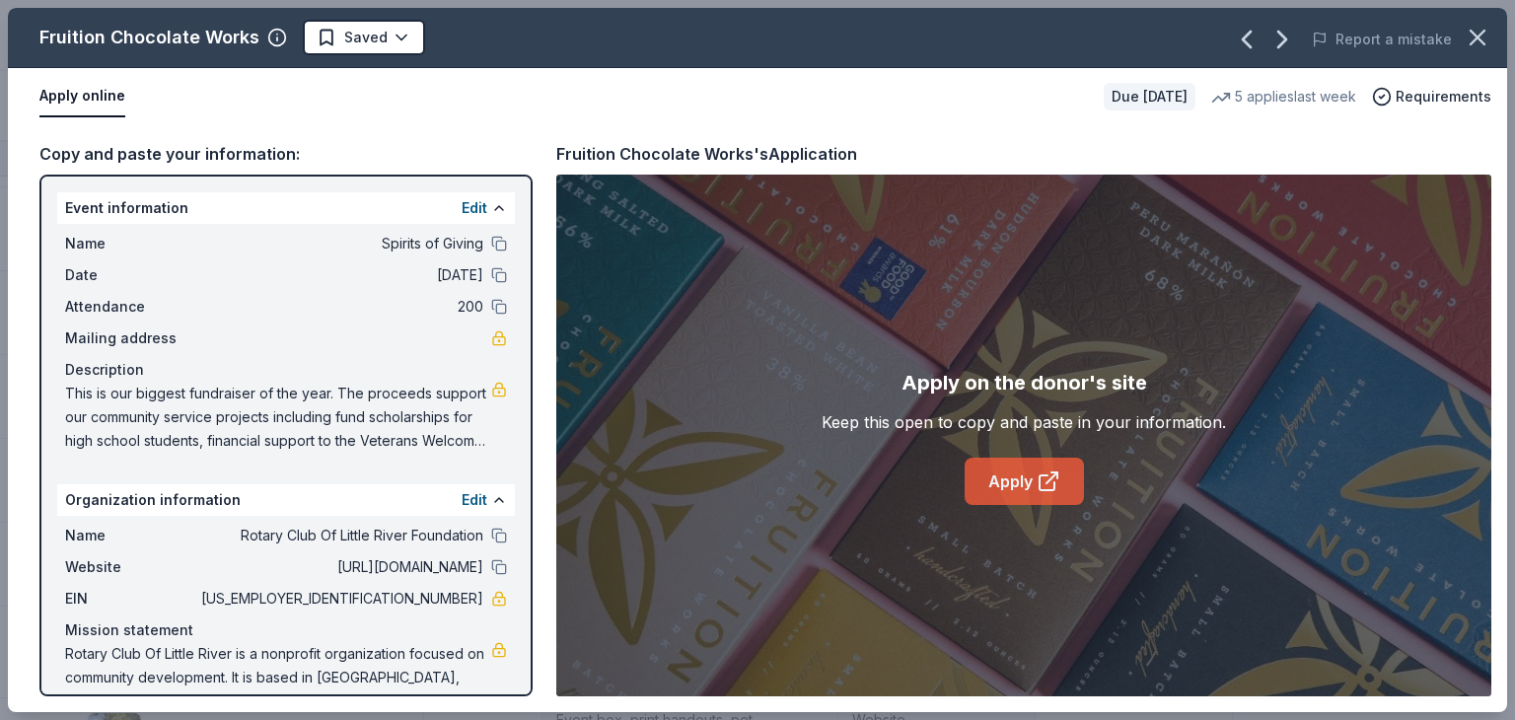
click at [1028, 478] on link "Apply" at bounding box center [1024, 481] width 119 height 47
click at [1480, 33] on icon "button" at bounding box center [1478, 38] width 14 height 14
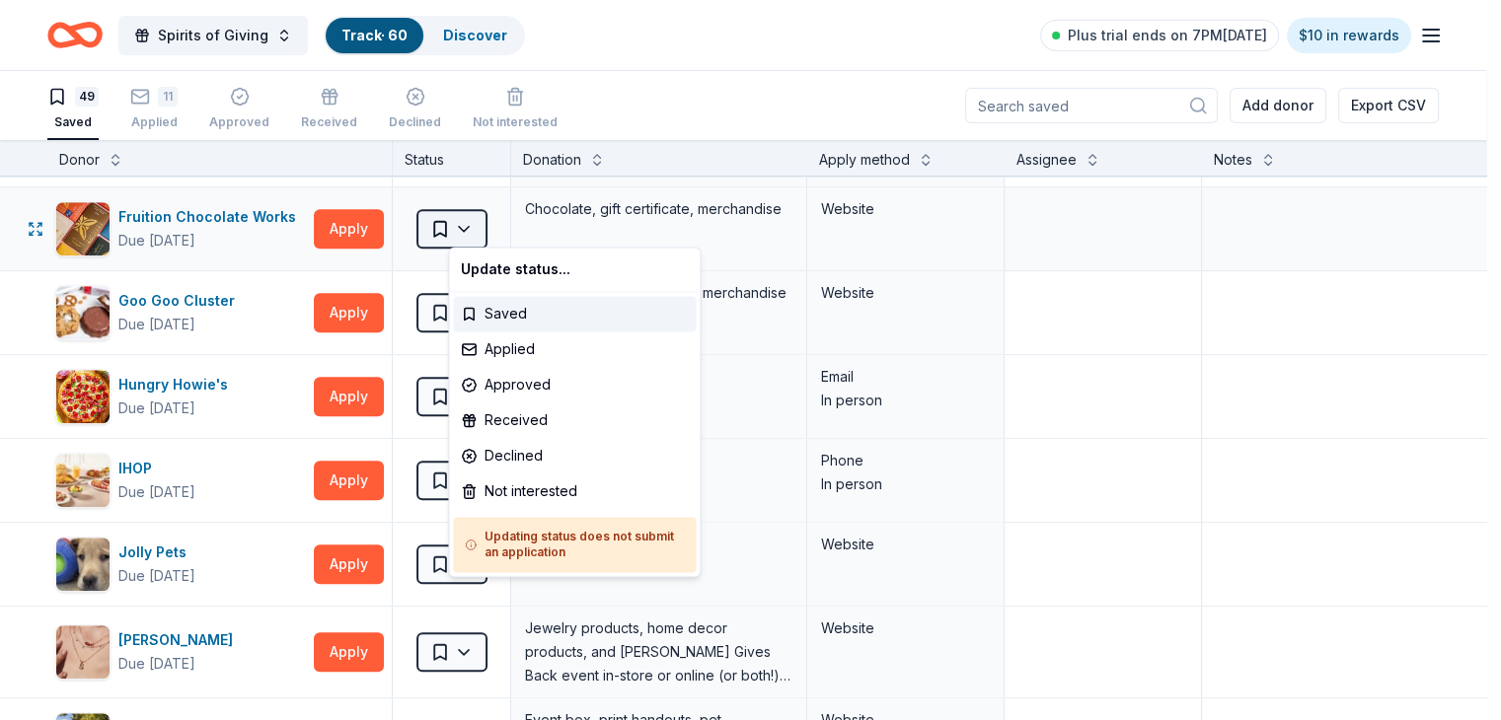
click at [500, 222] on html "Spirits of Giving Track · 60 Discover Plus trial ends on 7PM[DATE] $10 in rewar…" at bounding box center [750, 360] width 1501 height 720
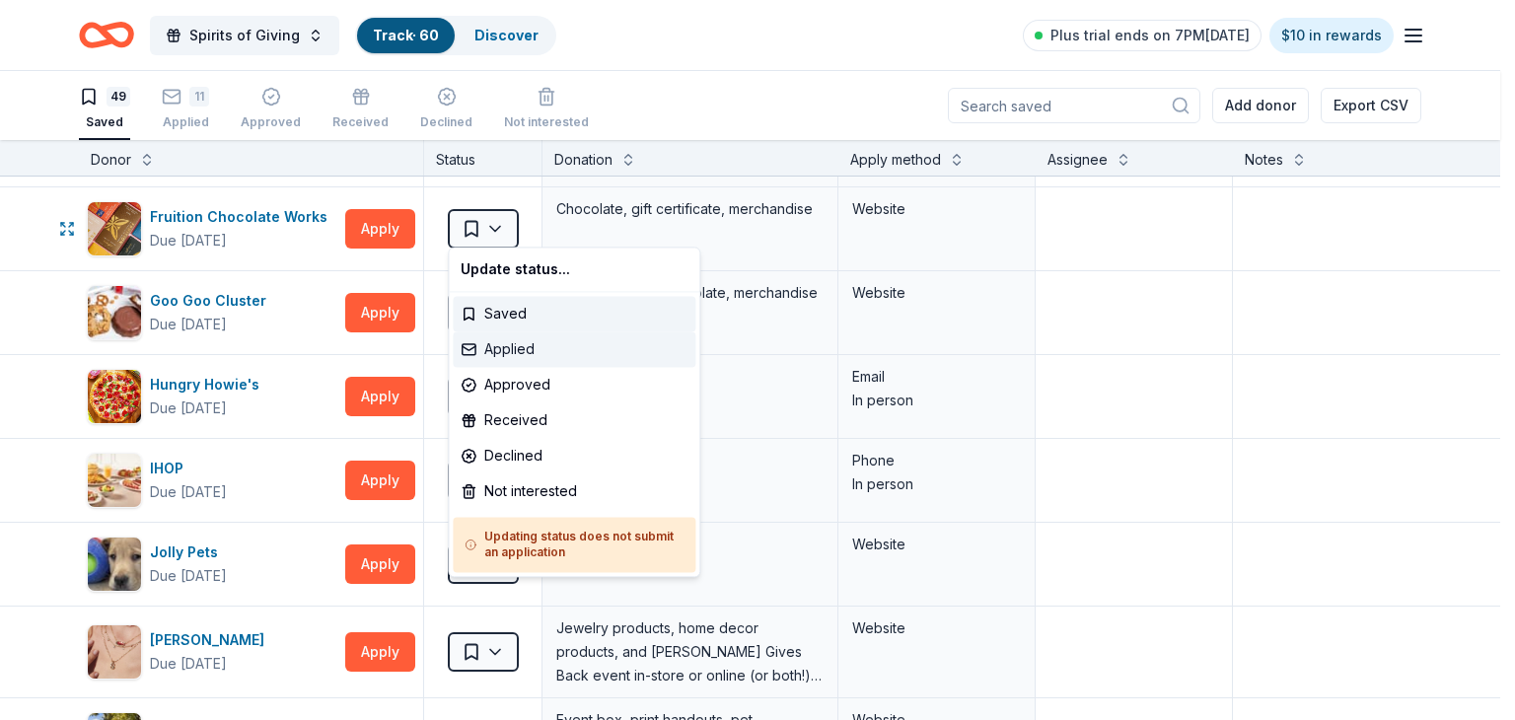
click at [517, 344] on div "Applied" at bounding box center [574, 349] width 243 height 36
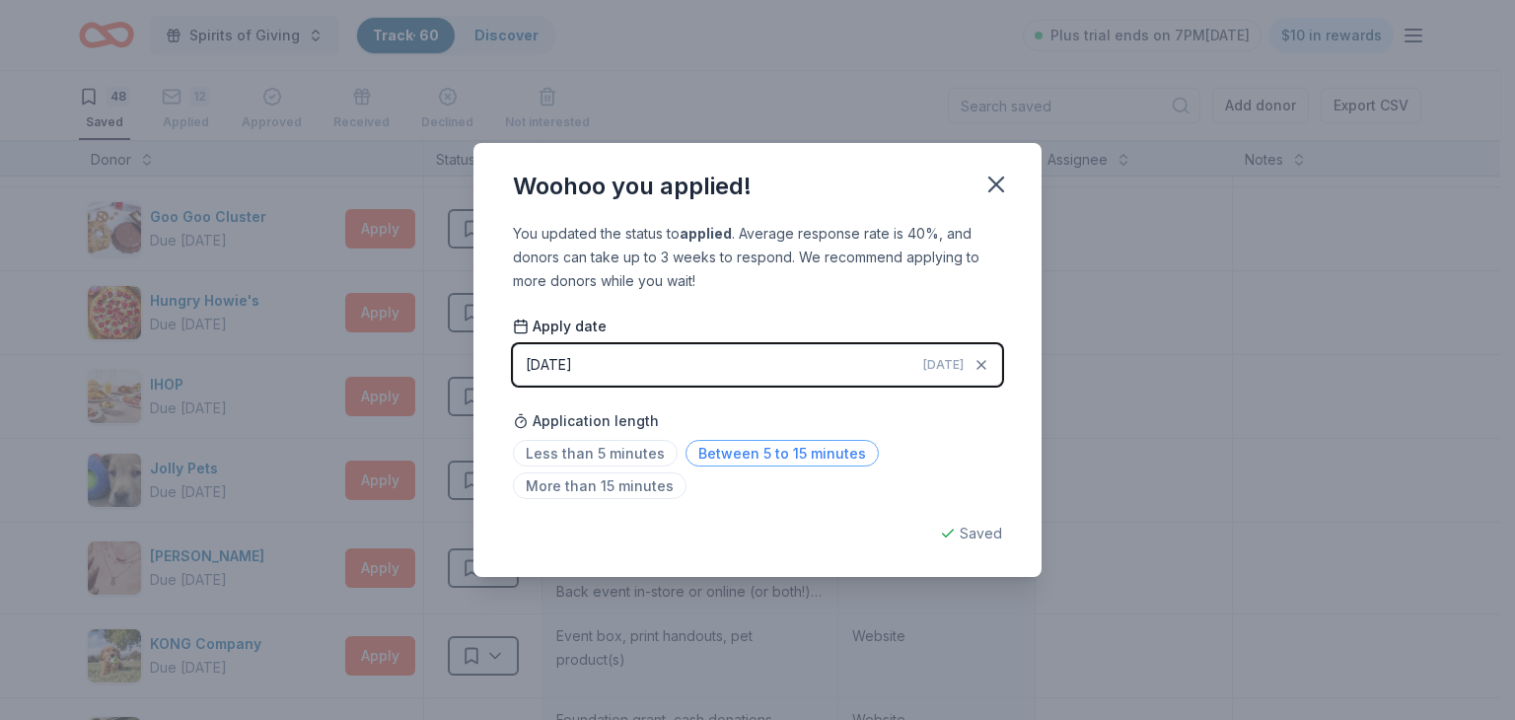
click at [793, 458] on span "Between 5 to 15 minutes" at bounding box center [782, 453] width 193 height 27
click at [994, 184] on icon "button" at bounding box center [997, 185] width 28 height 28
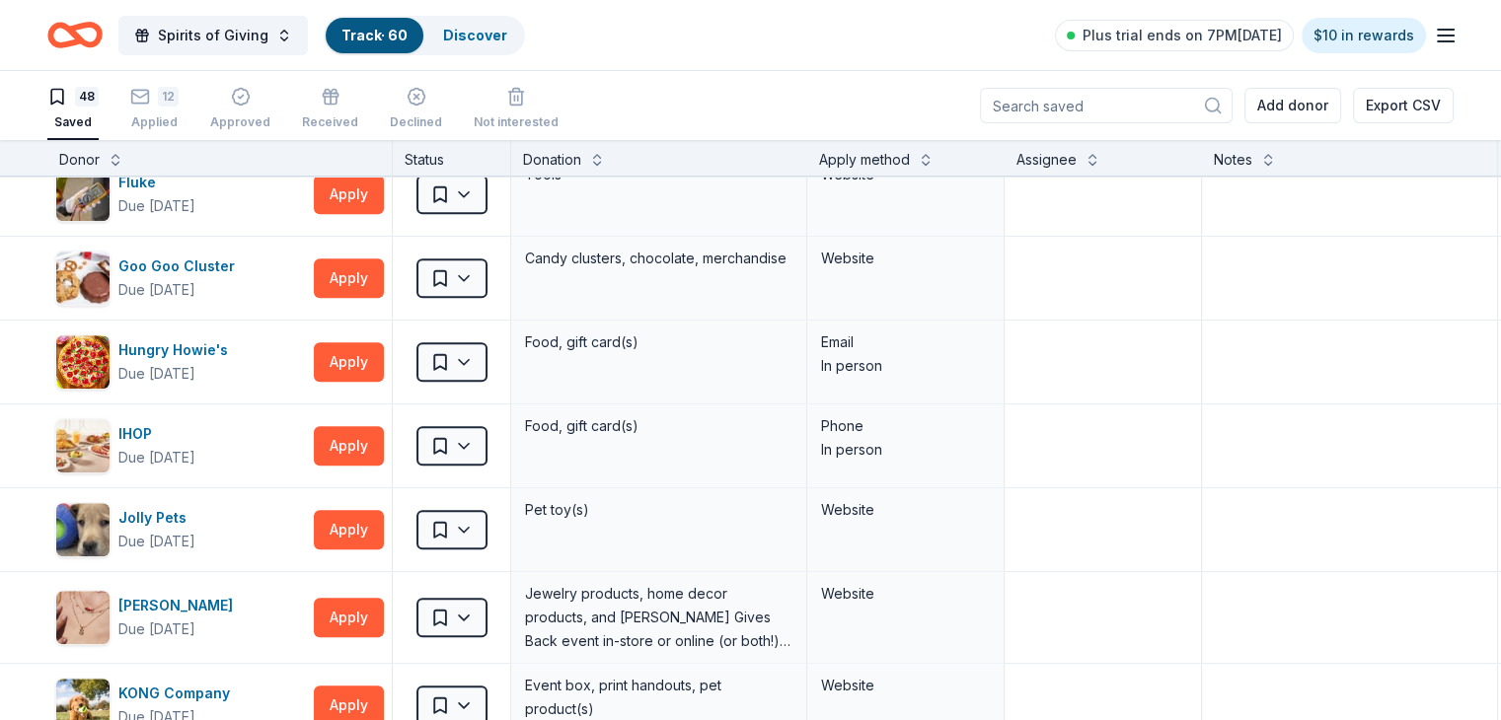
scroll to position [1671, 0]
